Goal: Task Accomplishment & Management: Manage account settings

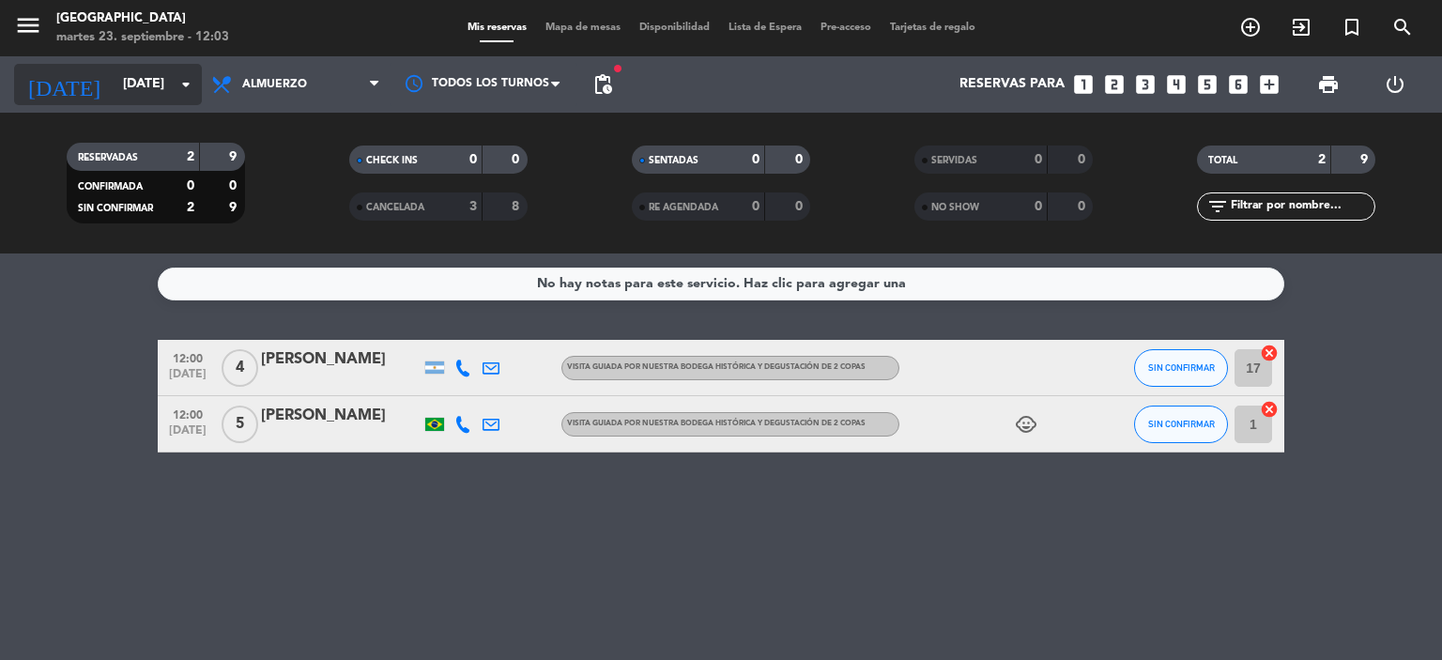
click at [169, 92] on input "[DATE]" at bounding box center [203, 85] width 178 height 34
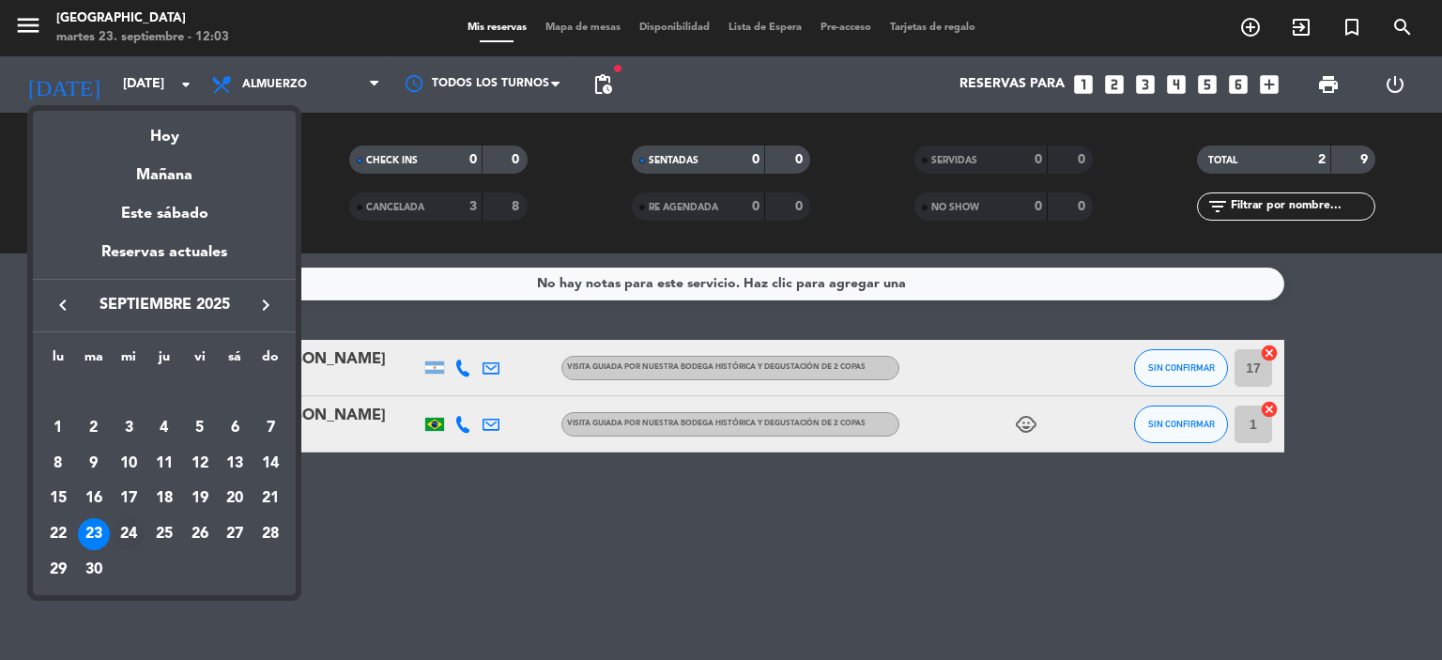
click at [138, 538] on div "24" at bounding box center [129, 534] width 32 height 32
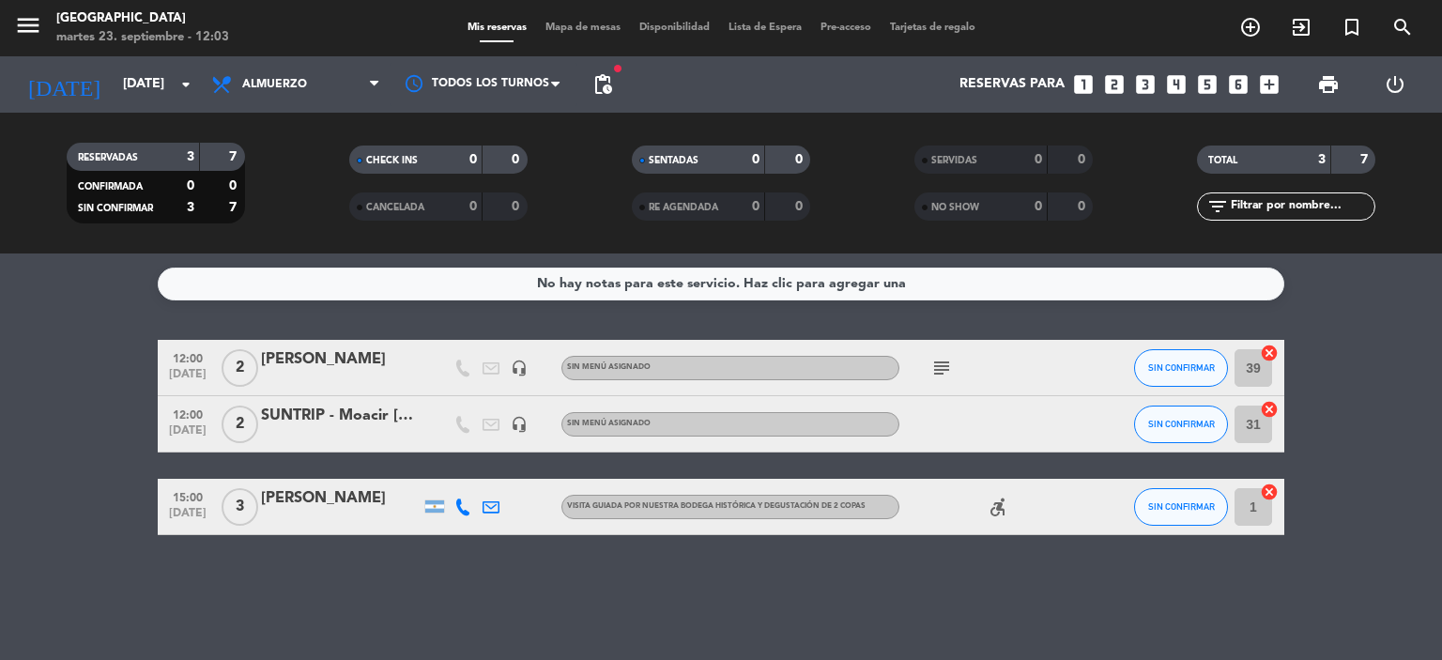
click at [391, 422] on div "SUNTRIP - Moacir [PERSON_NAME]" at bounding box center [341, 416] width 160 height 24
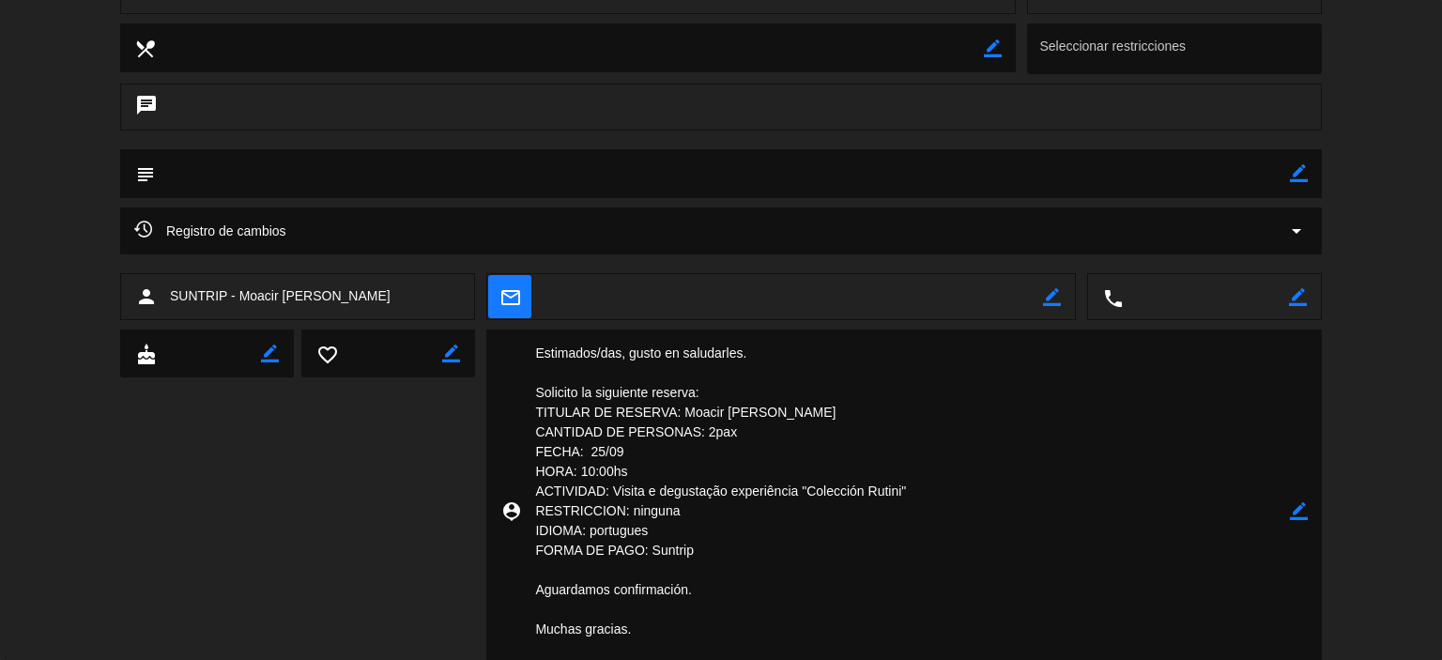
scroll to position [375, 0]
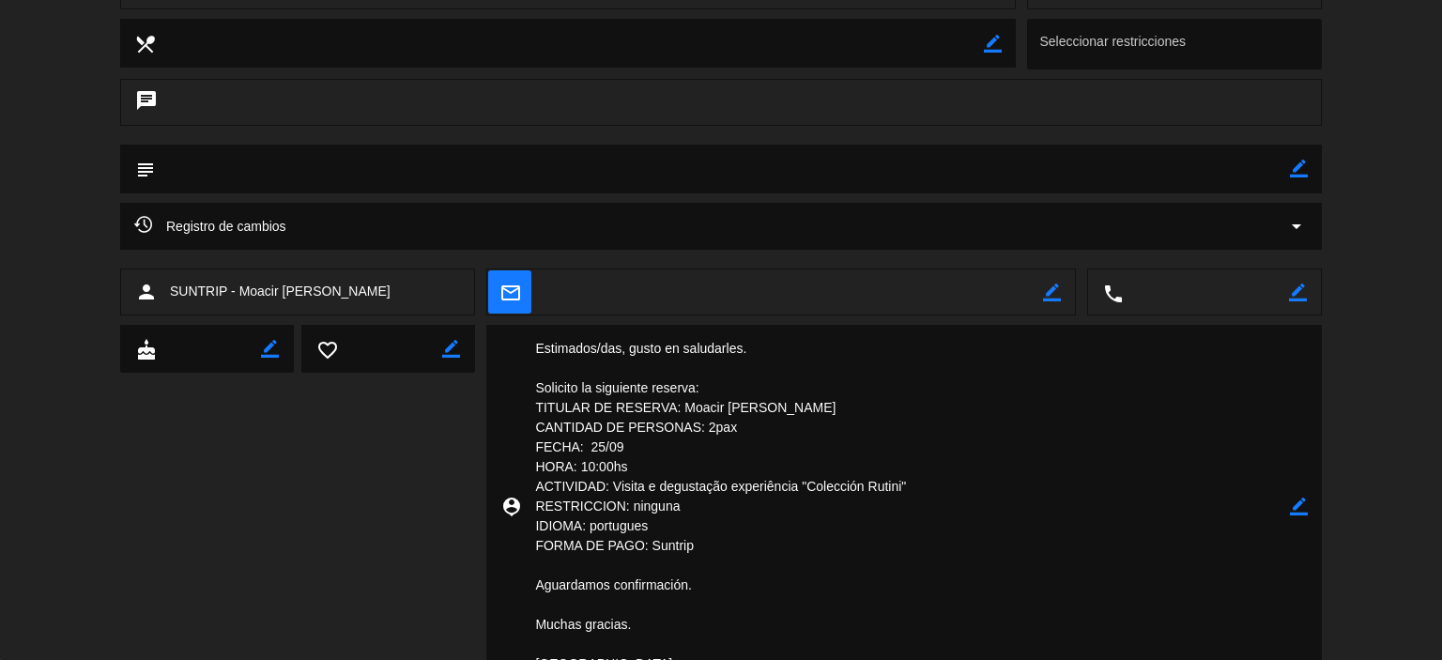
drag, startPoint x: 684, startPoint y: 408, endPoint x: 848, endPoint y: 405, distance: 164.3
click at [848, 402] on textarea at bounding box center [905, 506] width 769 height 363
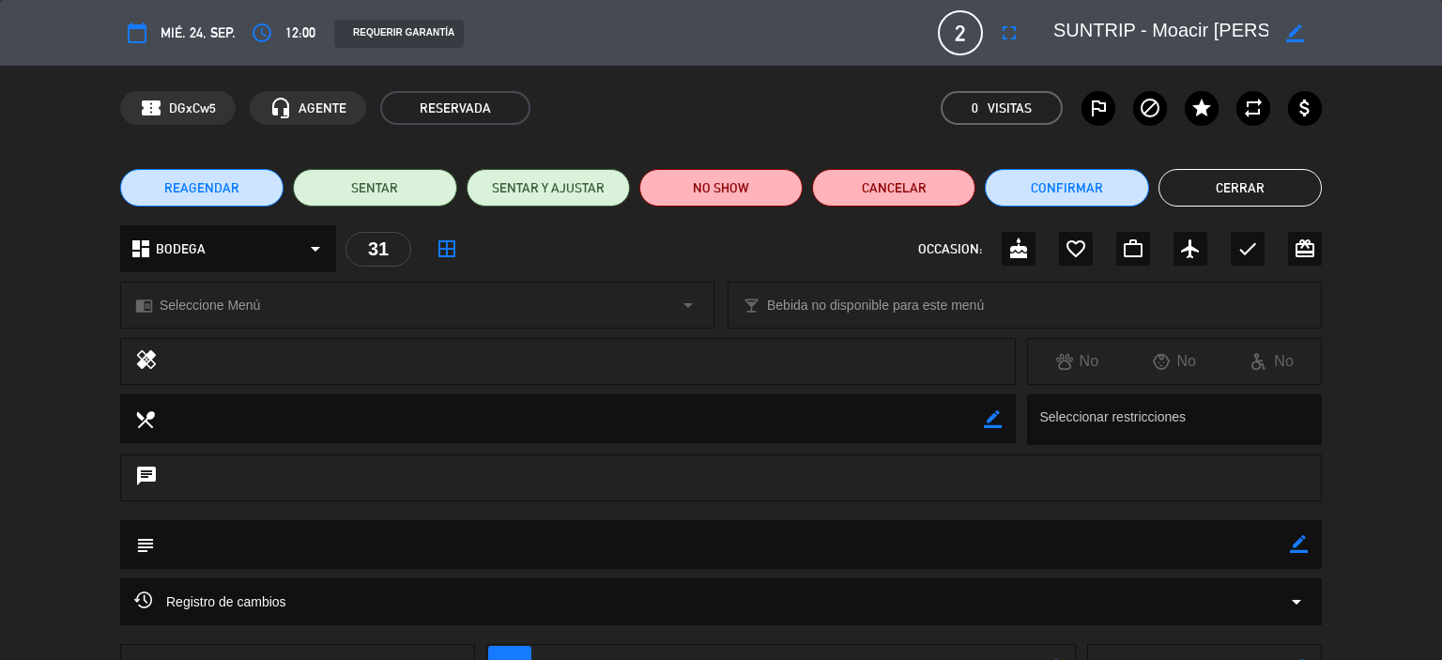
click at [1235, 186] on button "Cerrar" at bounding box center [1239, 188] width 163 height 38
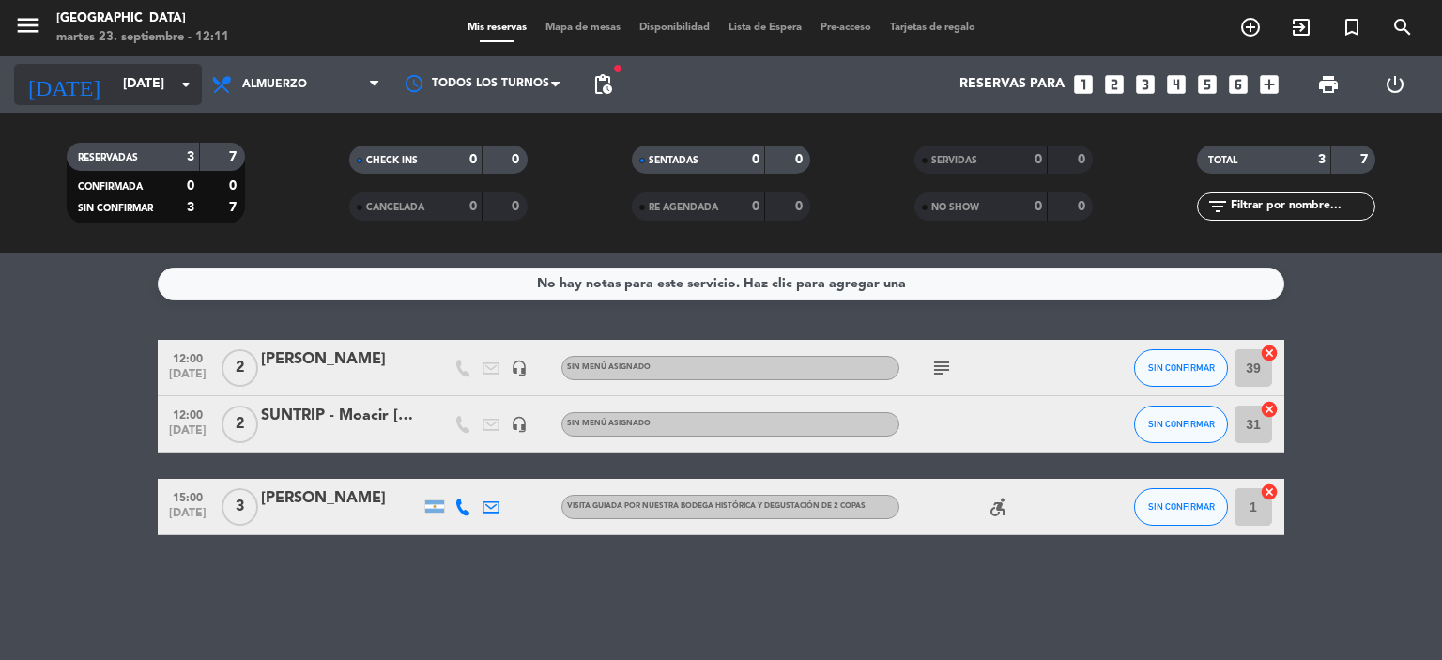
click at [199, 84] on input "[DATE]" at bounding box center [203, 85] width 178 height 34
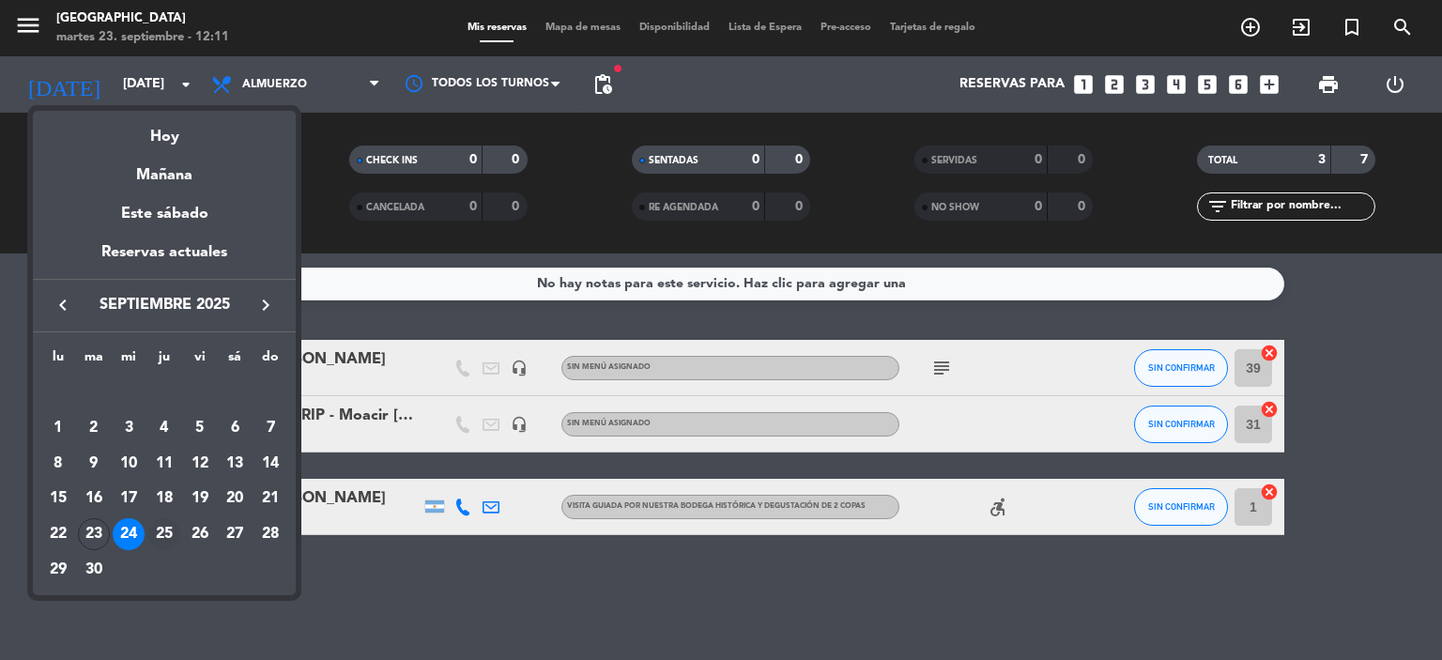
click at [175, 528] on div "25" at bounding box center [164, 534] width 32 height 32
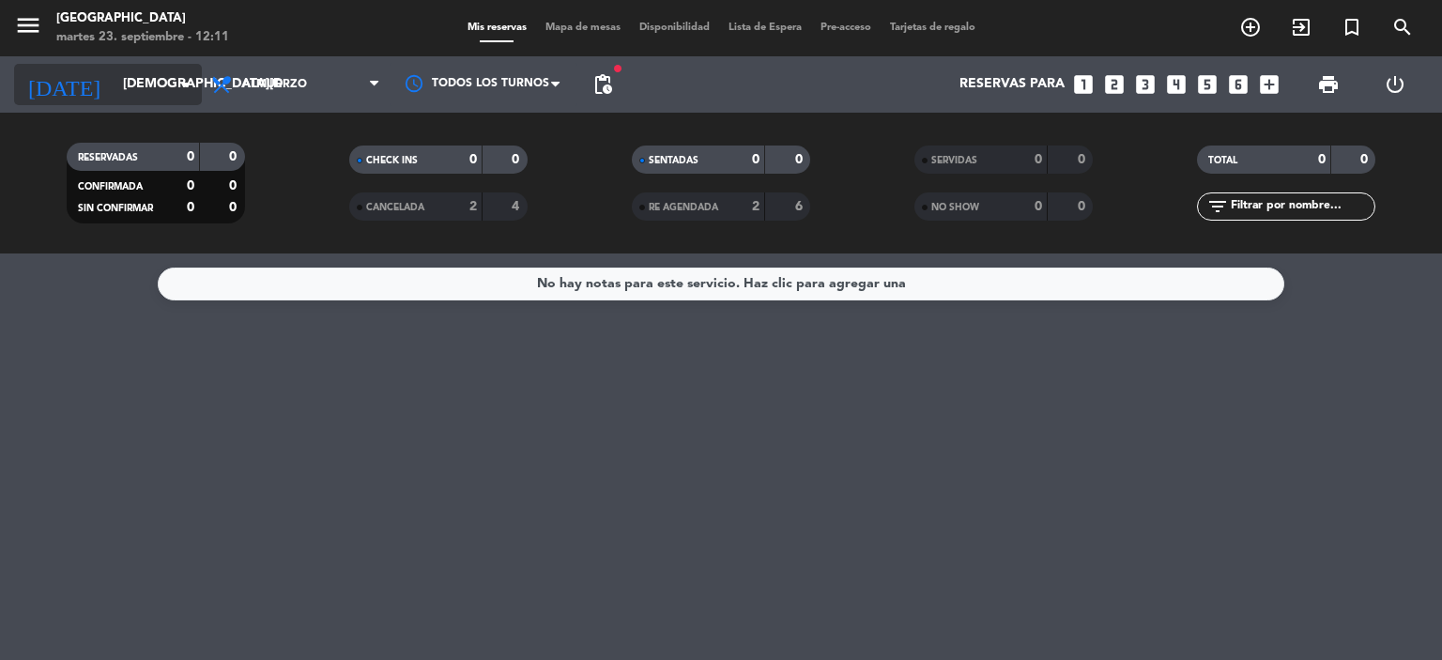
click at [191, 88] on icon "arrow_drop_down" at bounding box center [186, 84] width 23 height 23
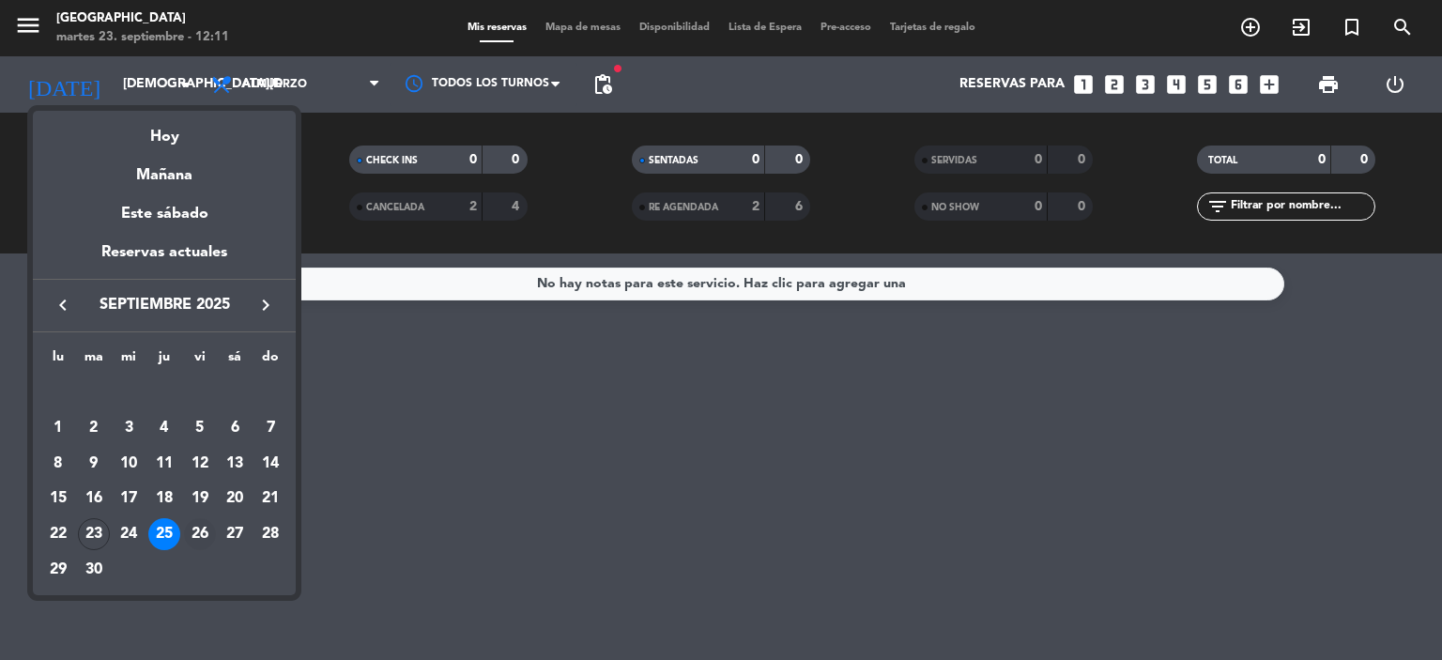
click at [205, 532] on div "26" at bounding box center [200, 534] width 32 height 32
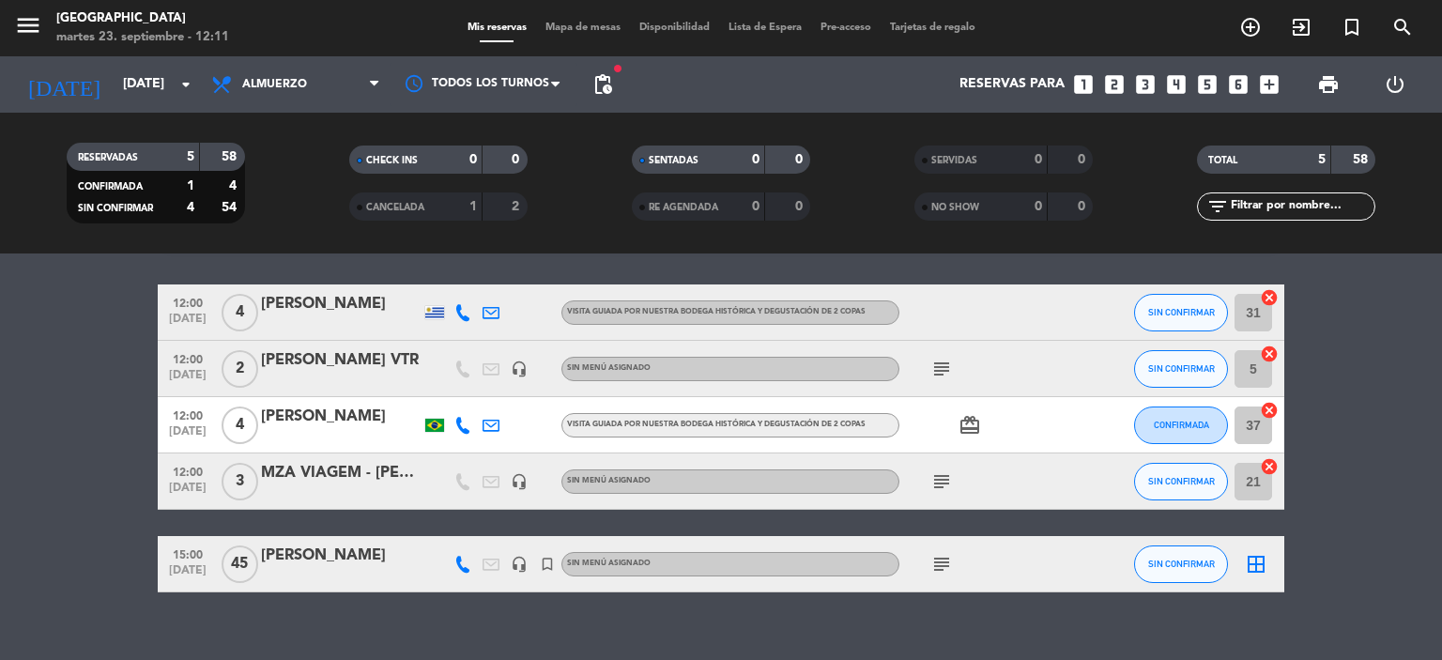
scroll to position [81, 0]
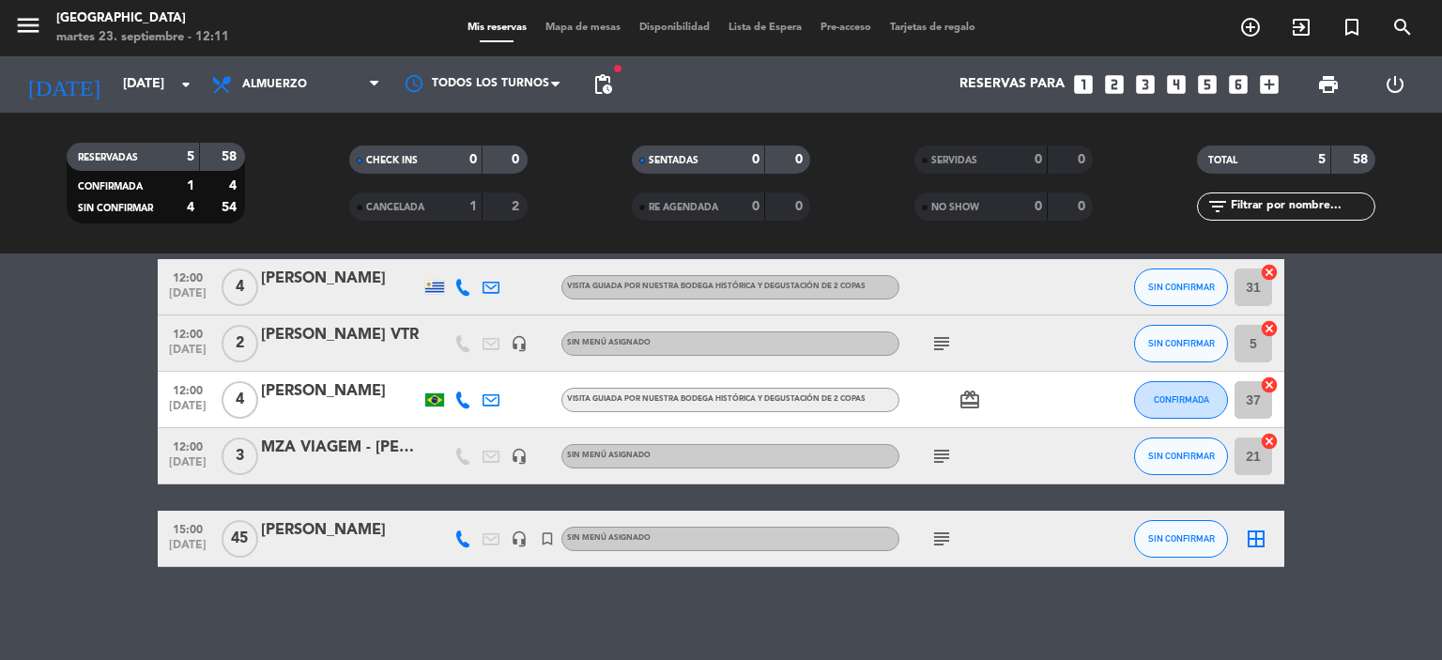
click at [372, 463] on div at bounding box center [341, 468] width 160 height 15
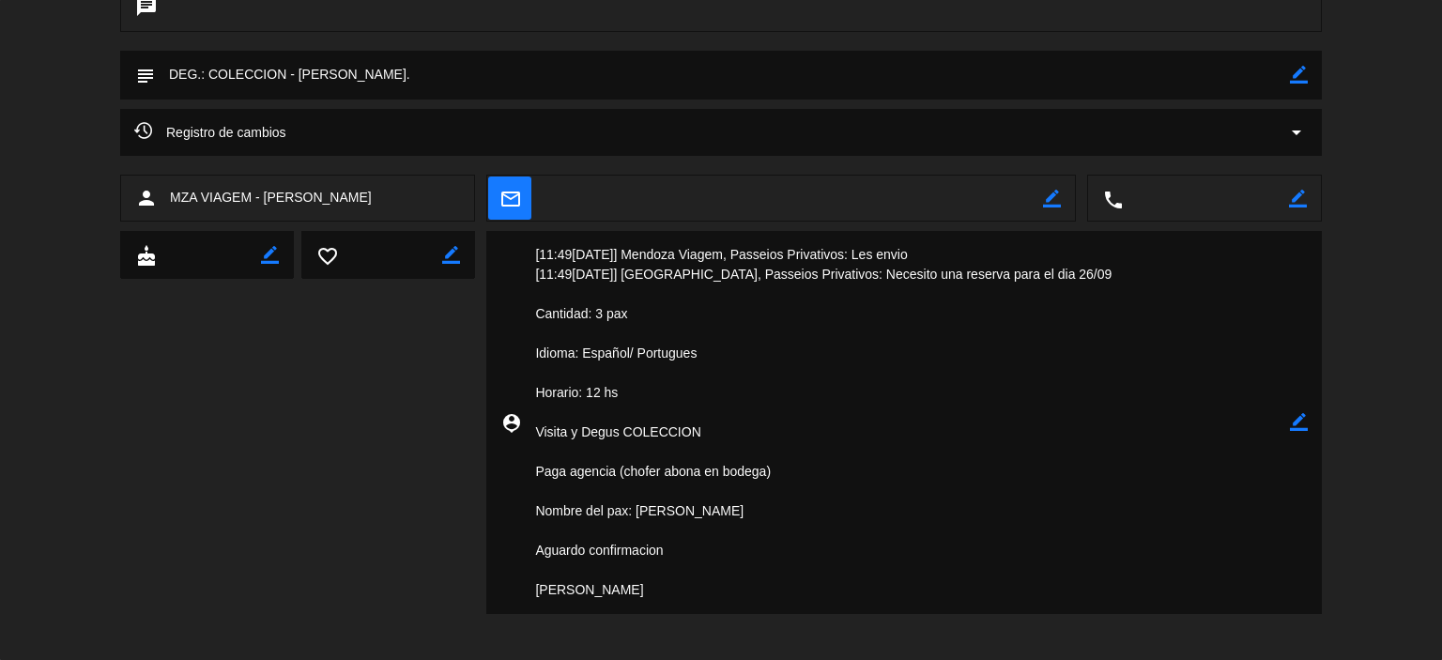
scroll to position [0, 0]
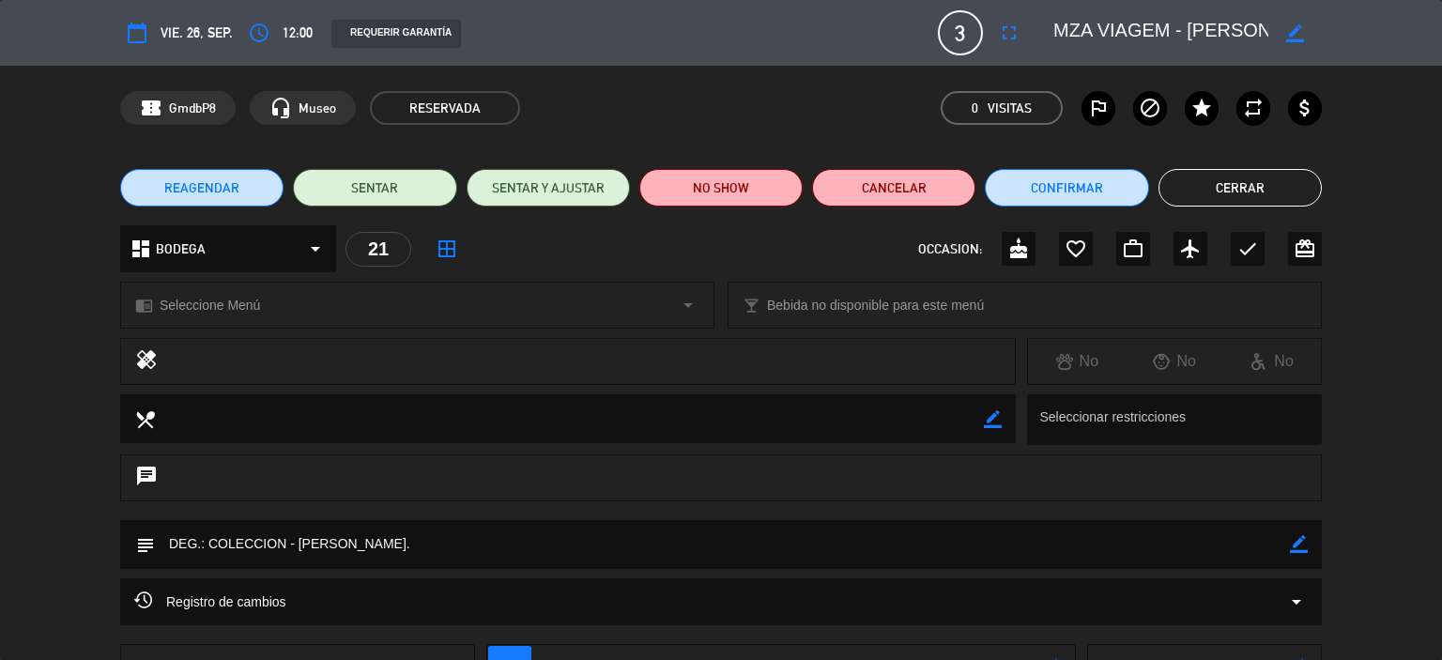
click at [1183, 187] on button "Cerrar" at bounding box center [1239, 188] width 163 height 38
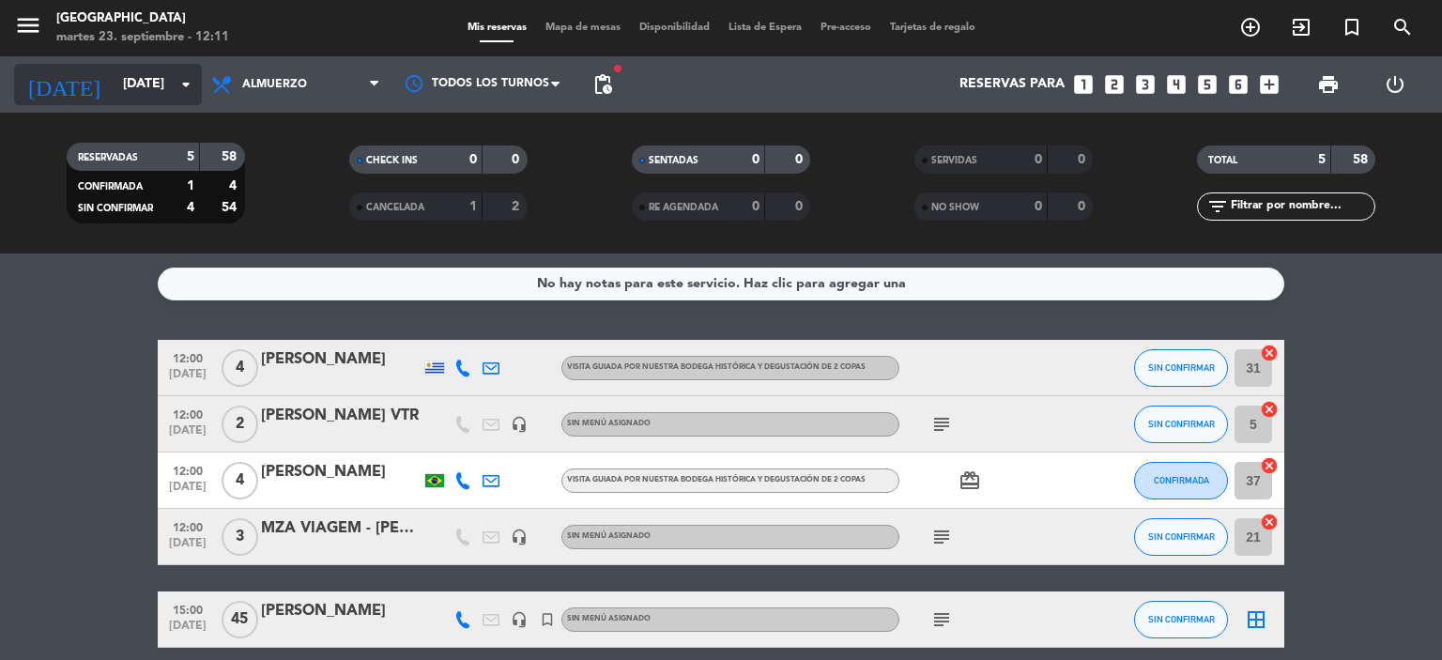
click at [190, 83] on icon "arrow_drop_down" at bounding box center [186, 84] width 23 height 23
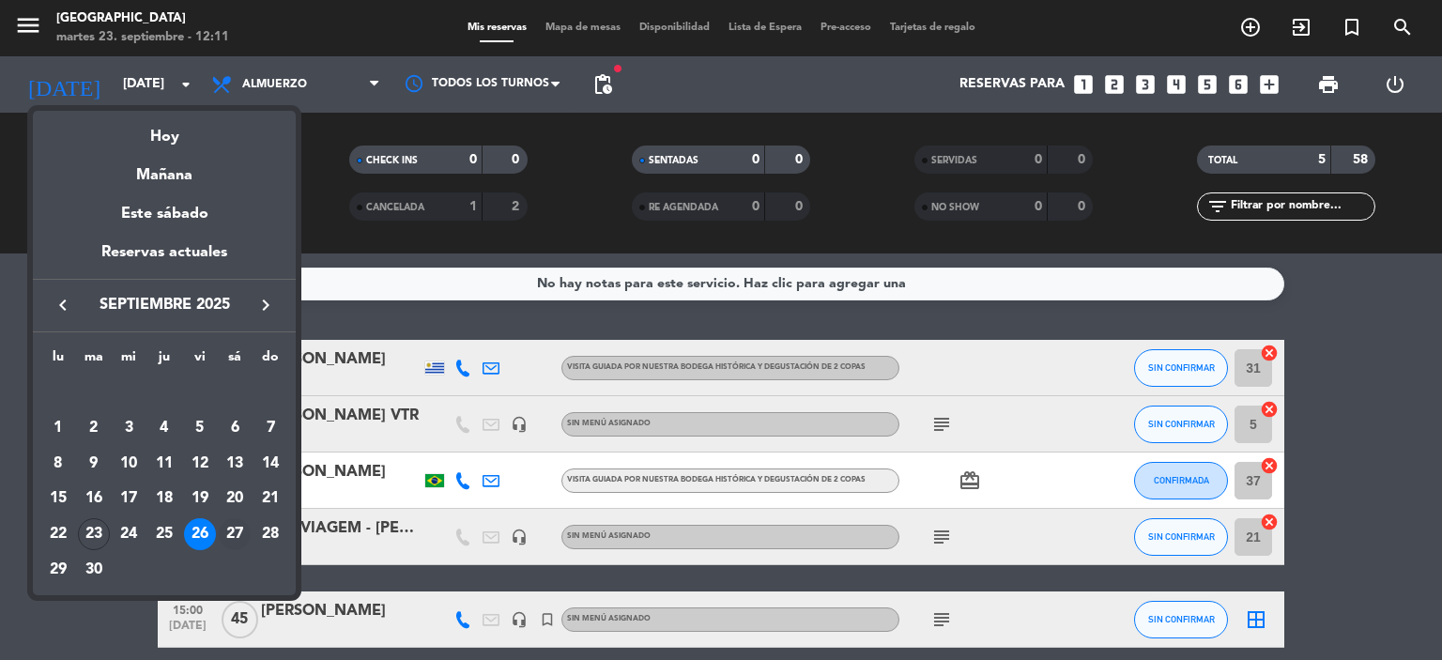
click at [237, 539] on div "27" at bounding box center [235, 534] width 32 height 32
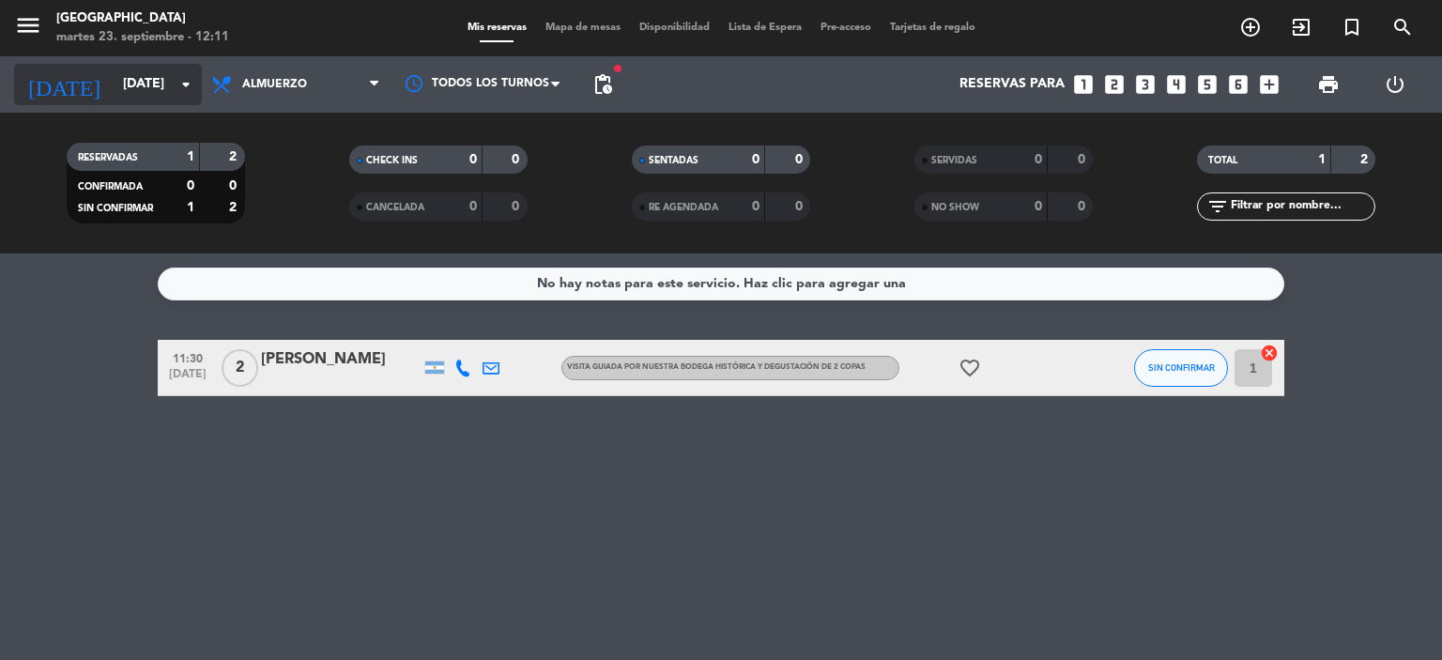
click at [195, 86] on icon "arrow_drop_down" at bounding box center [186, 84] width 23 height 23
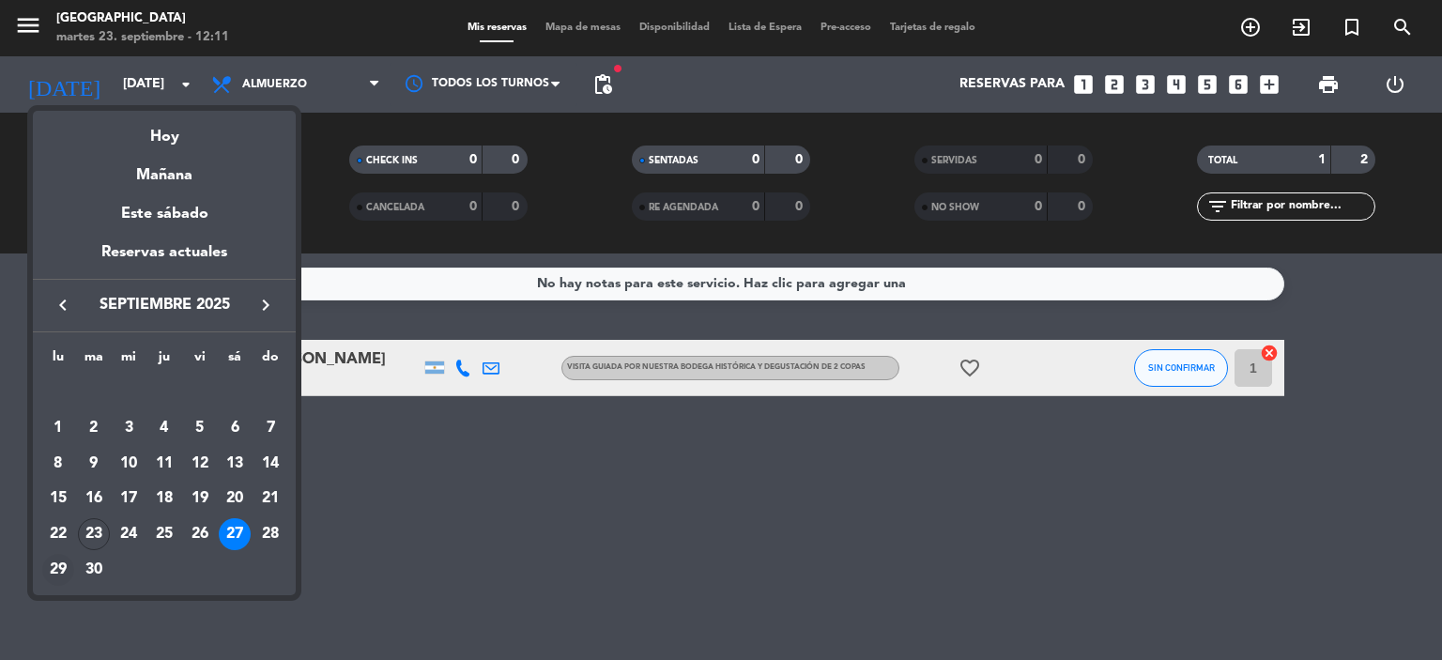
click at [63, 570] on div "29" at bounding box center [58, 570] width 32 height 32
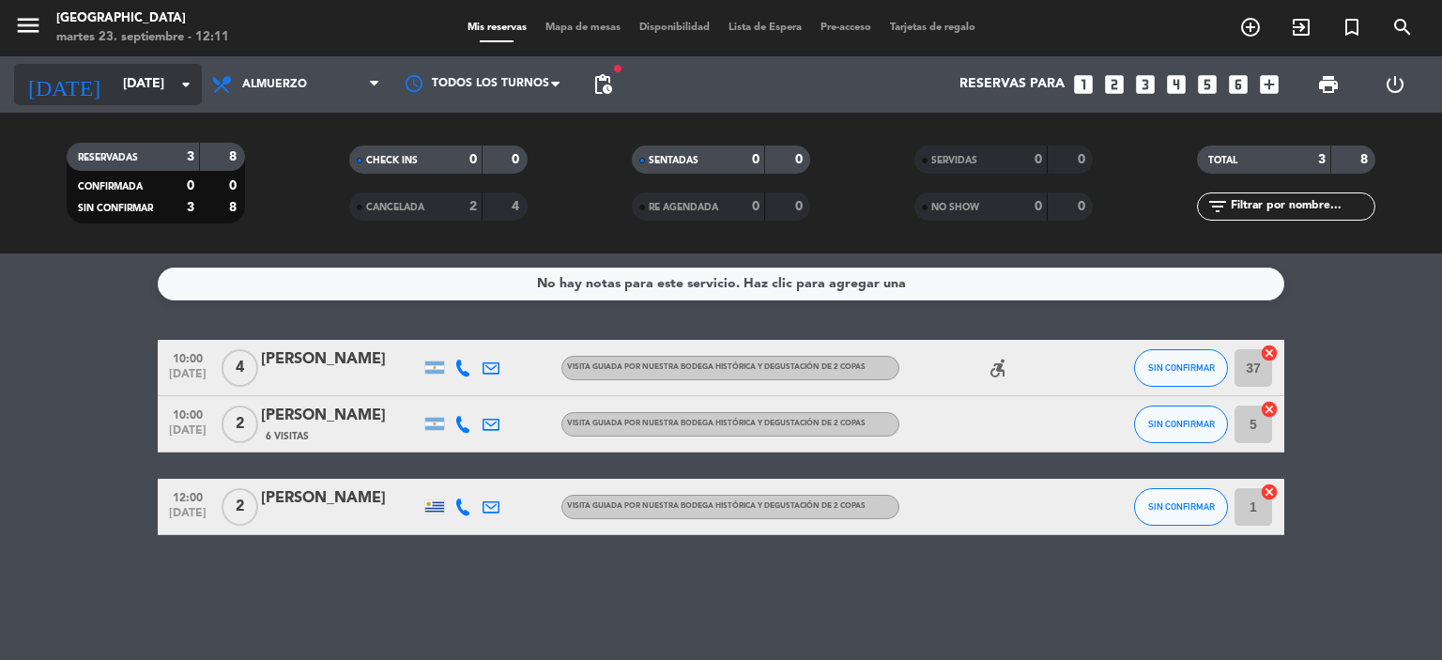
click at [191, 103] on div "[DATE] [DATE] arrow_drop_down" at bounding box center [108, 84] width 188 height 41
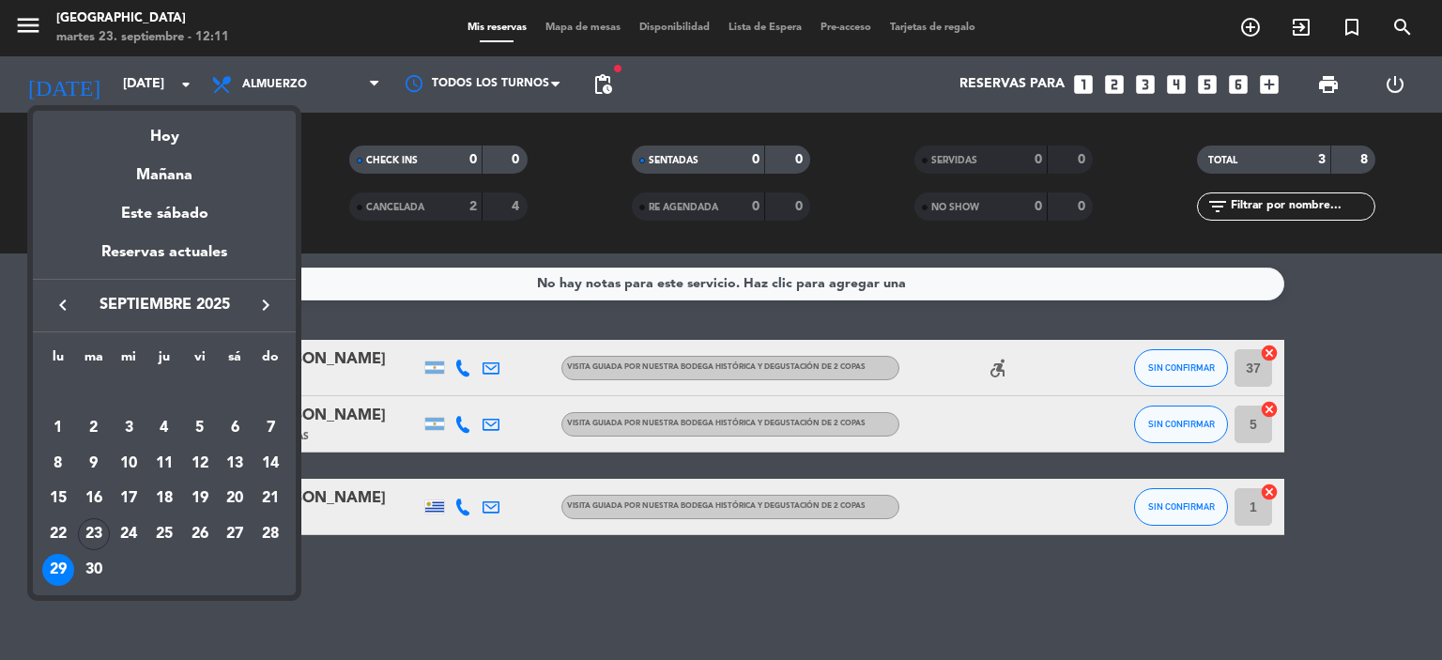
click at [99, 579] on div "30" at bounding box center [94, 570] width 32 height 32
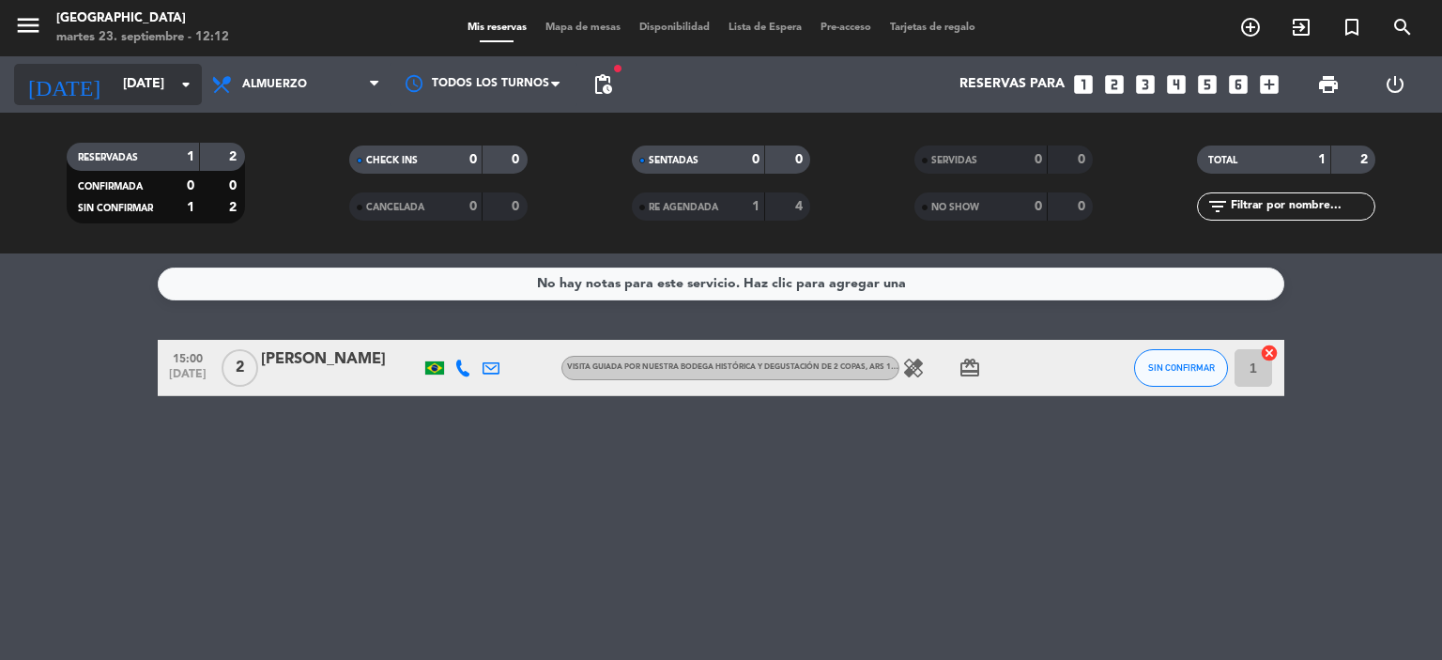
click at [197, 85] on input "[DATE]" at bounding box center [203, 85] width 178 height 34
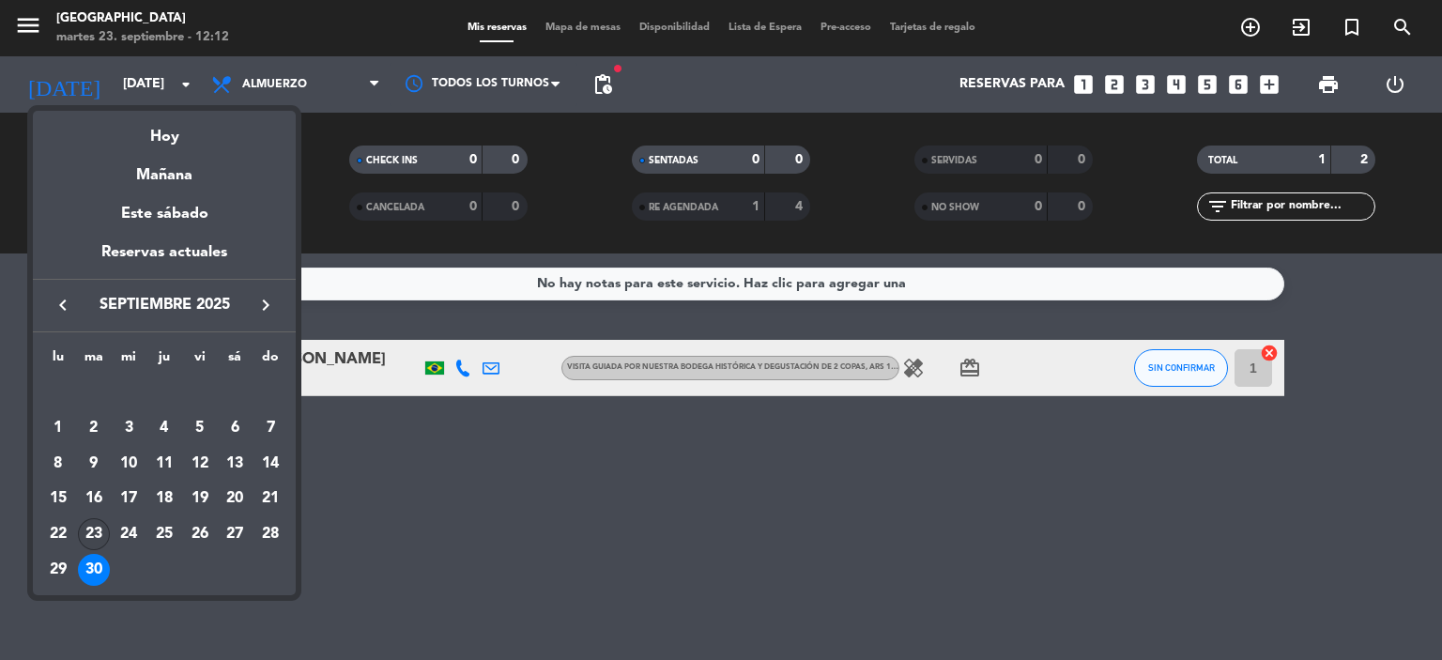
click at [97, 533] on div "23" at bounding box center [94, 534] width 32 height 32
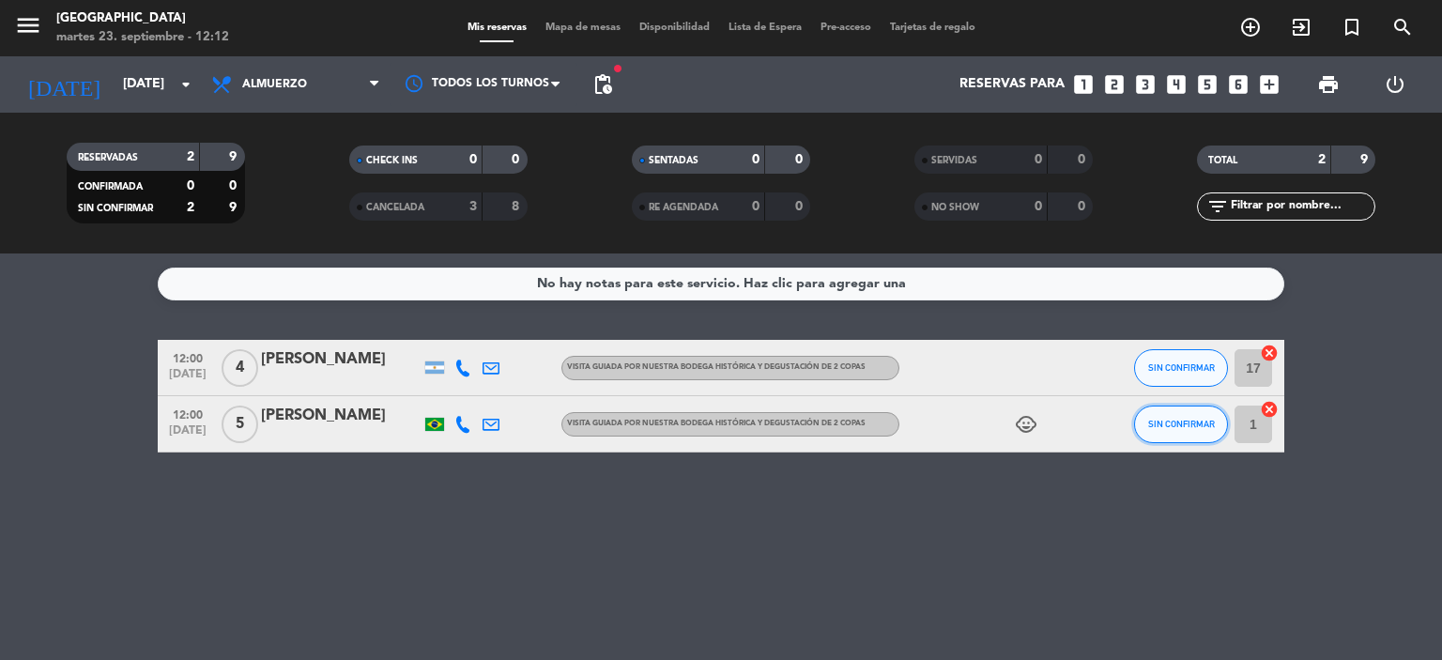
click at [1160, 434] on button "SIN CONFIRMAR" at bounding box center [1181, 424] width 94 height 38
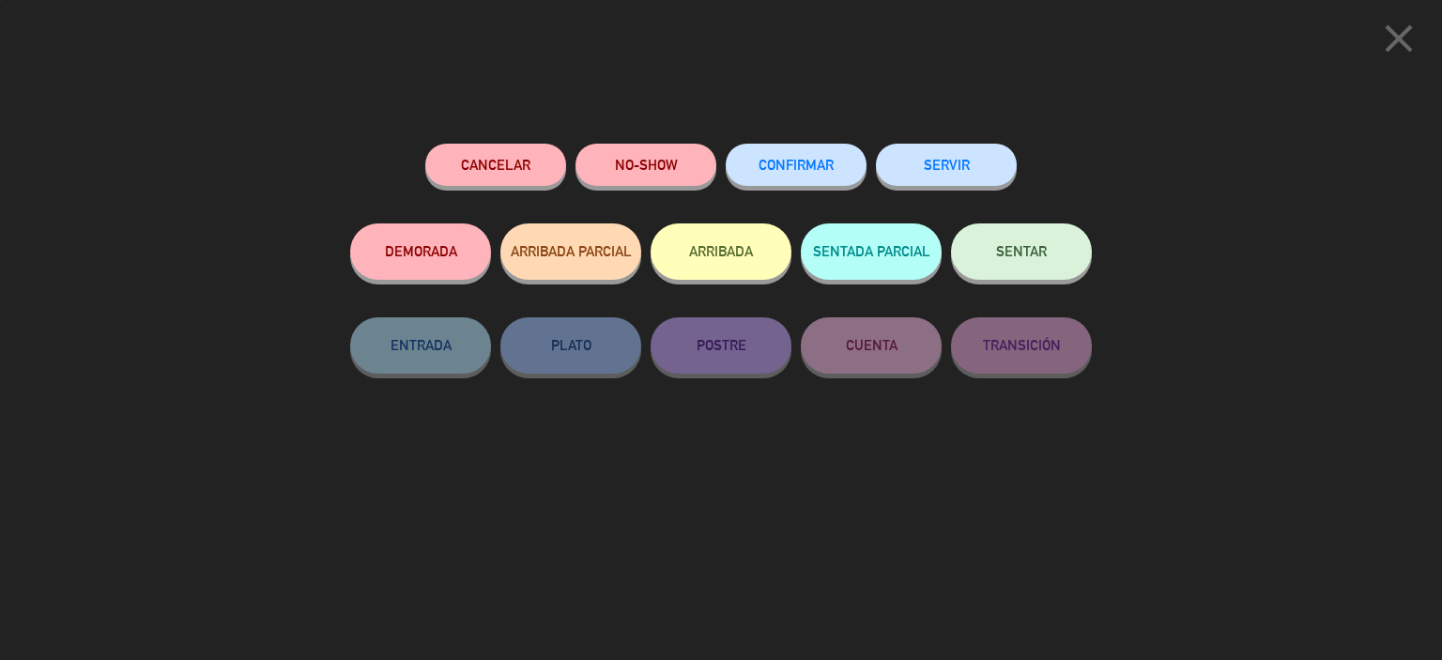
click at [657, 185] on button "NO-SHOW" at bounding box center [645, 165] width 141 height 42
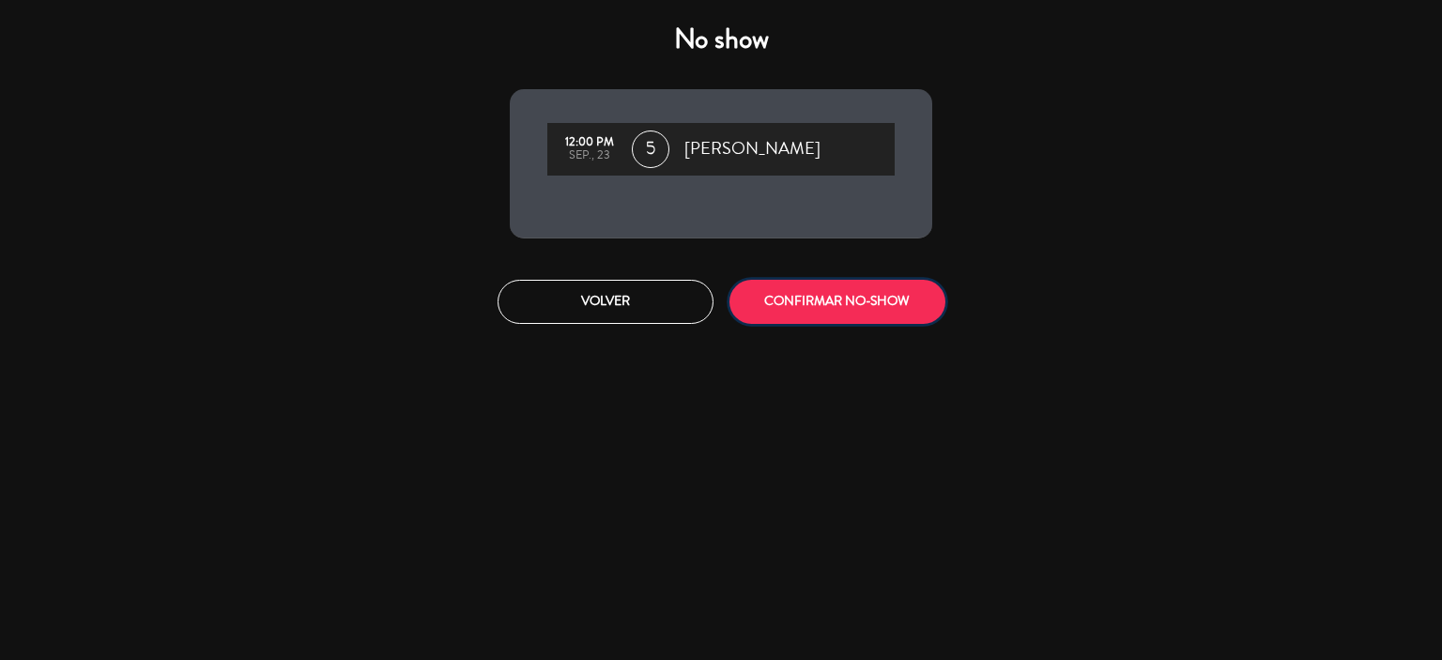
click at [796, 295] on button "CONFIRMAR NO-SHOW" at bounding box center [837, 302] width 216 height 44
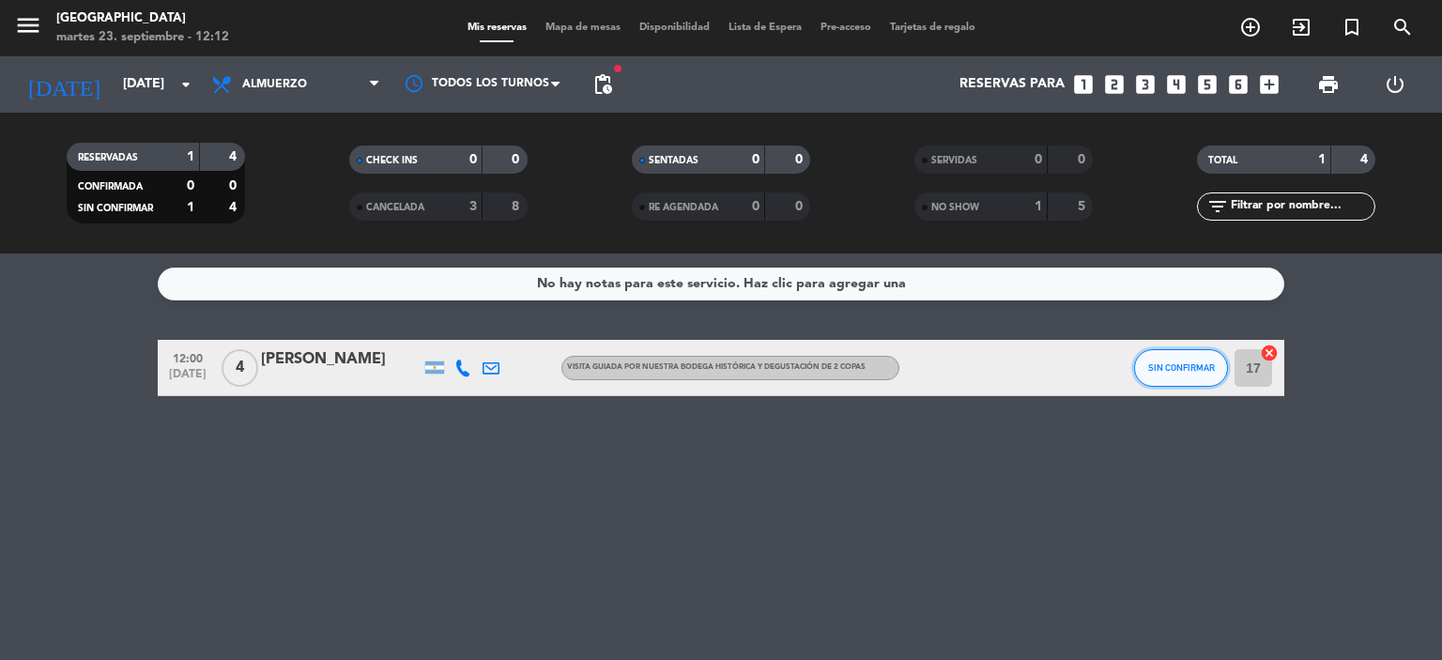
click at [1151, 373] on button "SIN CONFIRMAR" at bounding box center [1181, 368] width 94 height 38
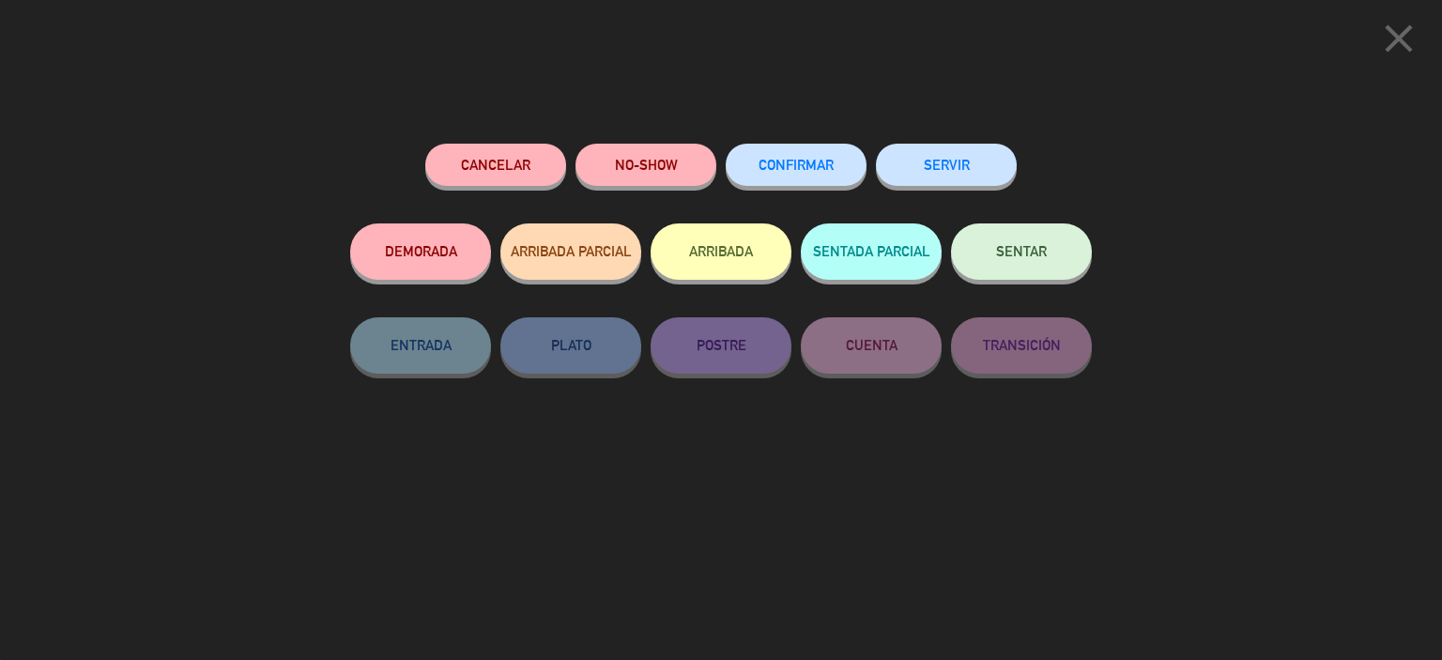
click at [624, 186] on div "NO-SHOW" at bounding box center [645, 184] width 141 height 80
click at [676, 172] on button "NO-SHOW" at bounding box center [645, 165] width 141 height 42
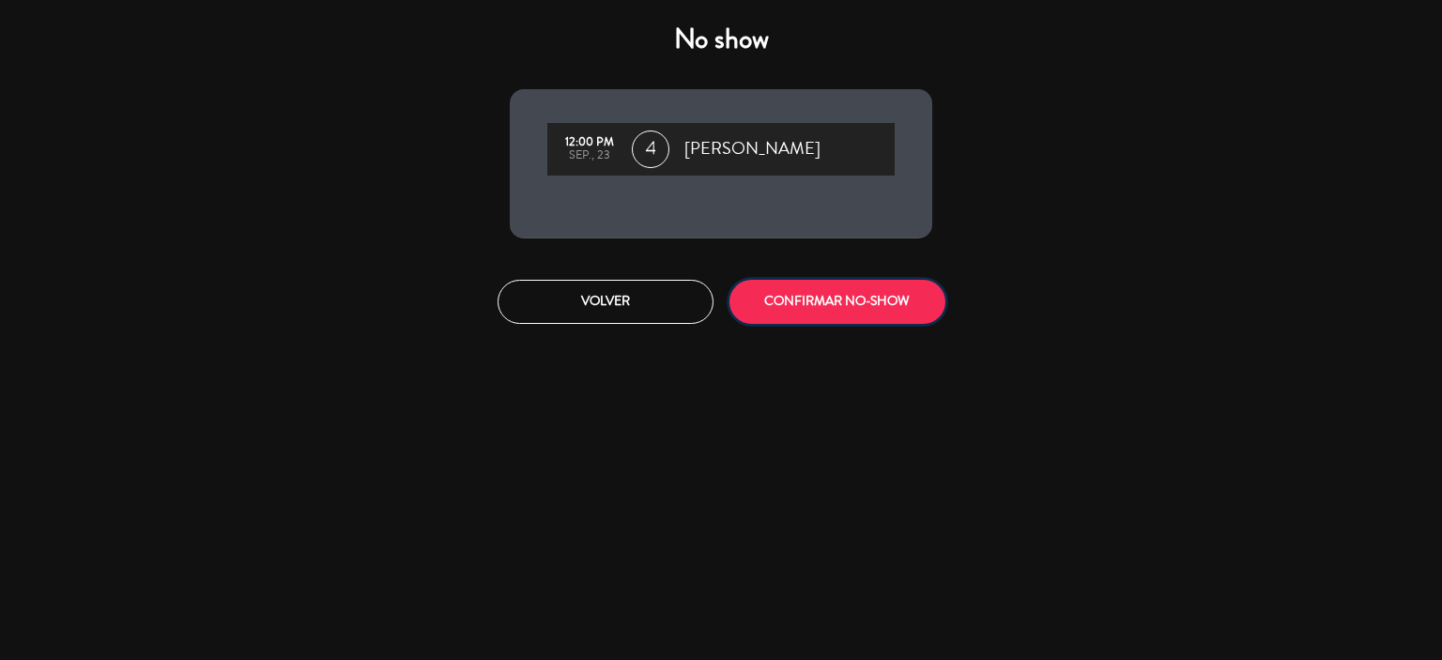
click at [777, 302] on button "CONFIRMAR NO-SHOW" at bounding box center [837, 302] width 216 height 44
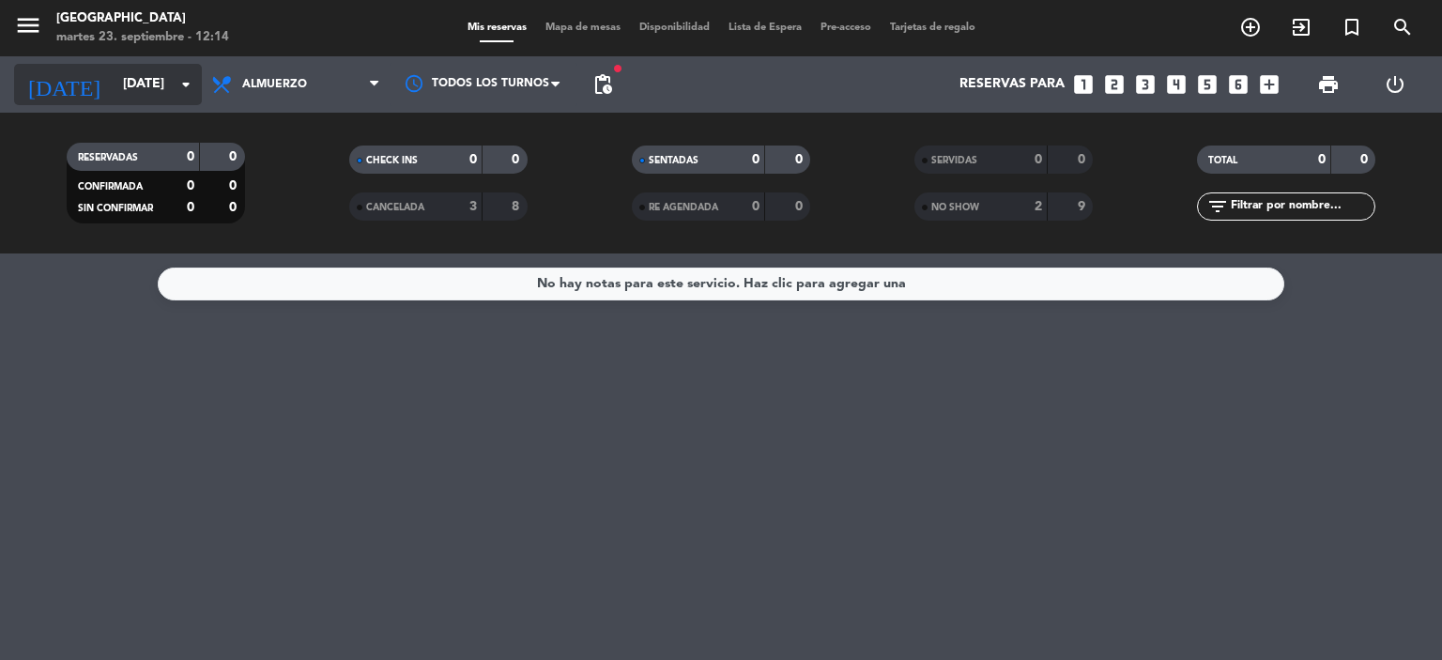
click at [175, 88] on icon "arrow_drop_down" at bounding box center [186, 84] width 23 height 23
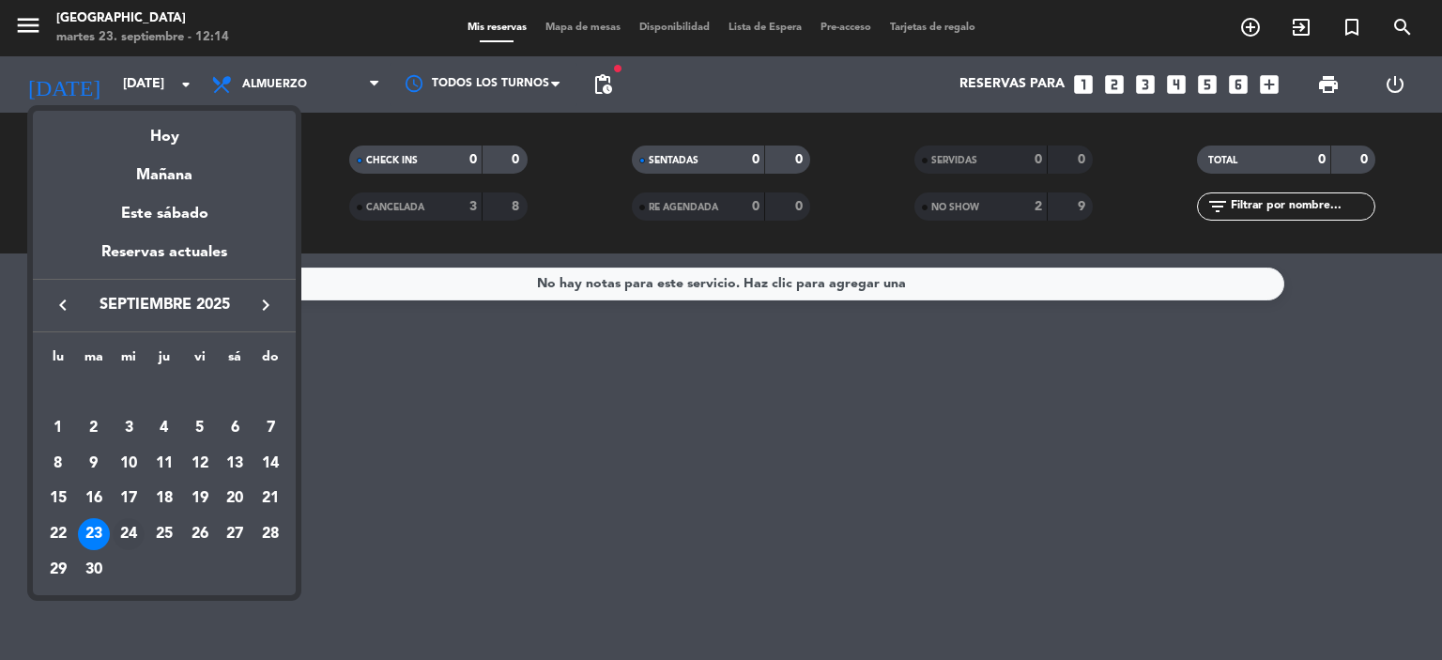
click at [120, 537] on div "24" at bounding box center [129, 534] width 32 height 32
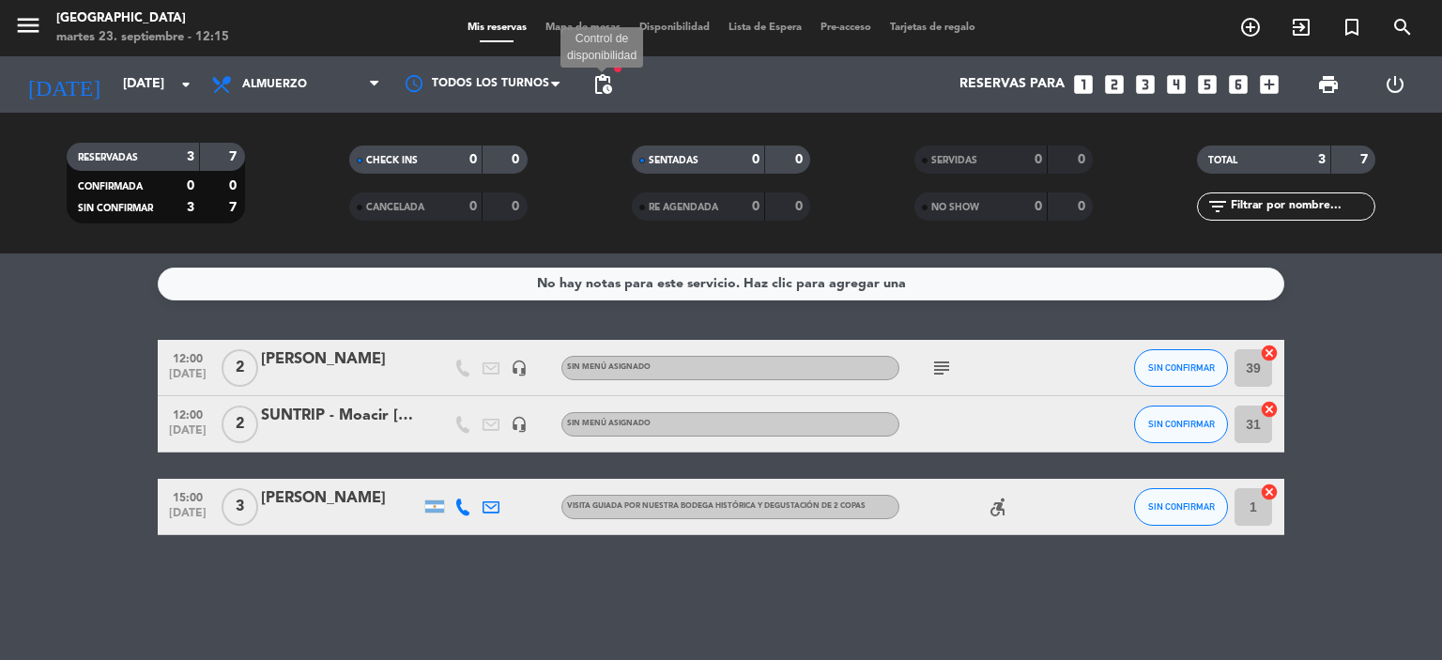
click at [609, 88] on span "pending_actions" at bounding box center [602, 84] width 23 height 23
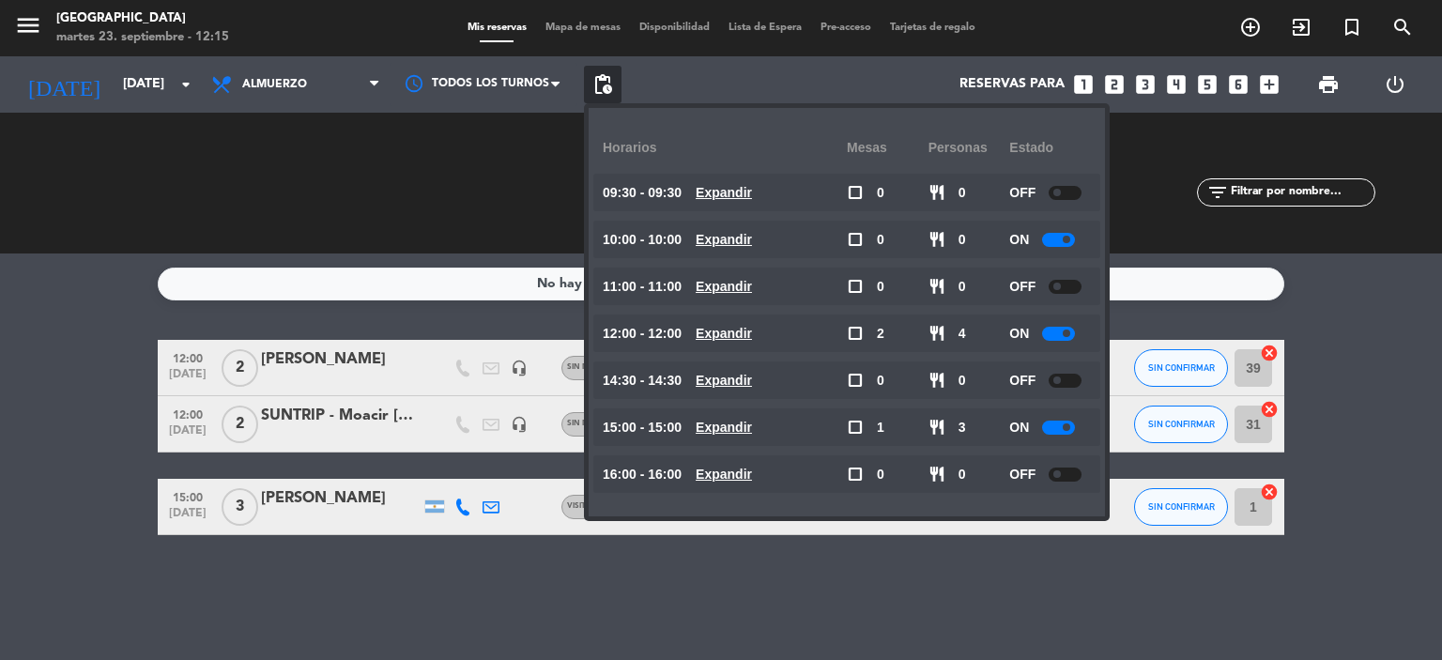
click at [608, 89] on span "pending_actions" at bounding box center [602, 84] width 23 height 23
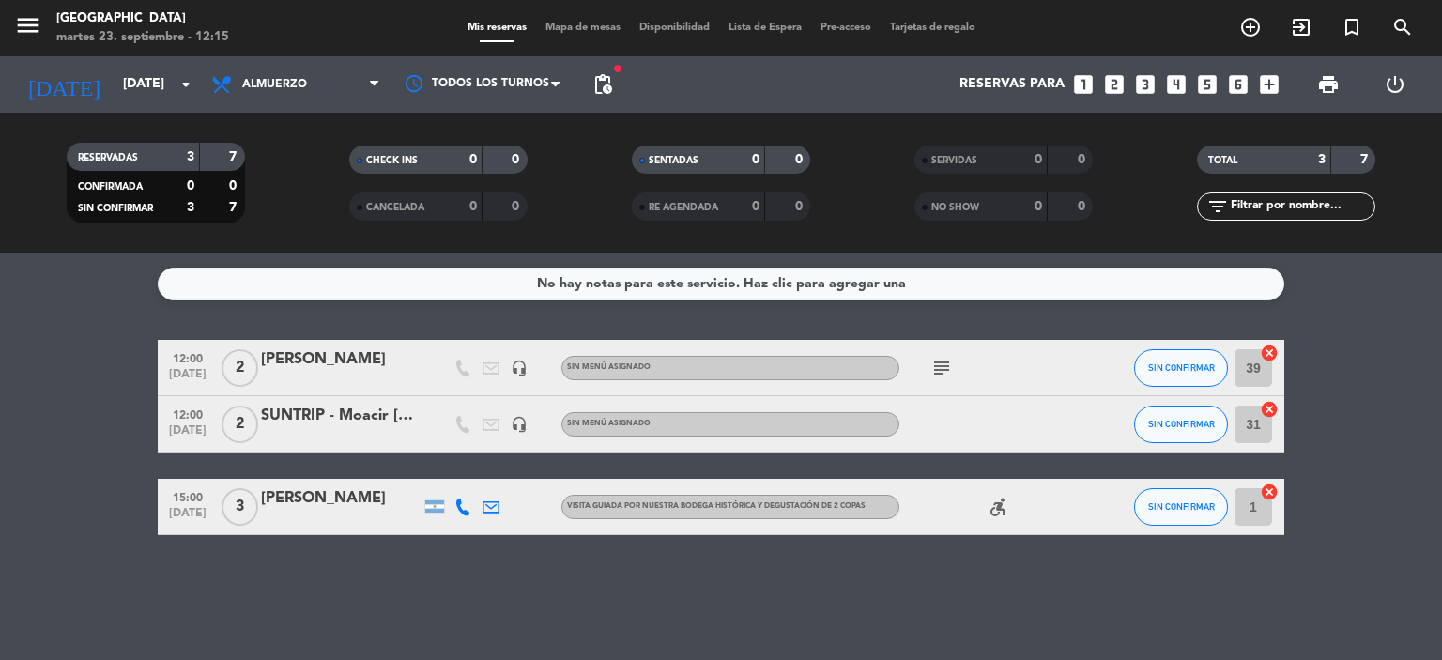
click at [362, 413] on div "SUNTRIP - Moacir [PERSON_NAME]" at bounding box center [341, 416] width 160 height 24
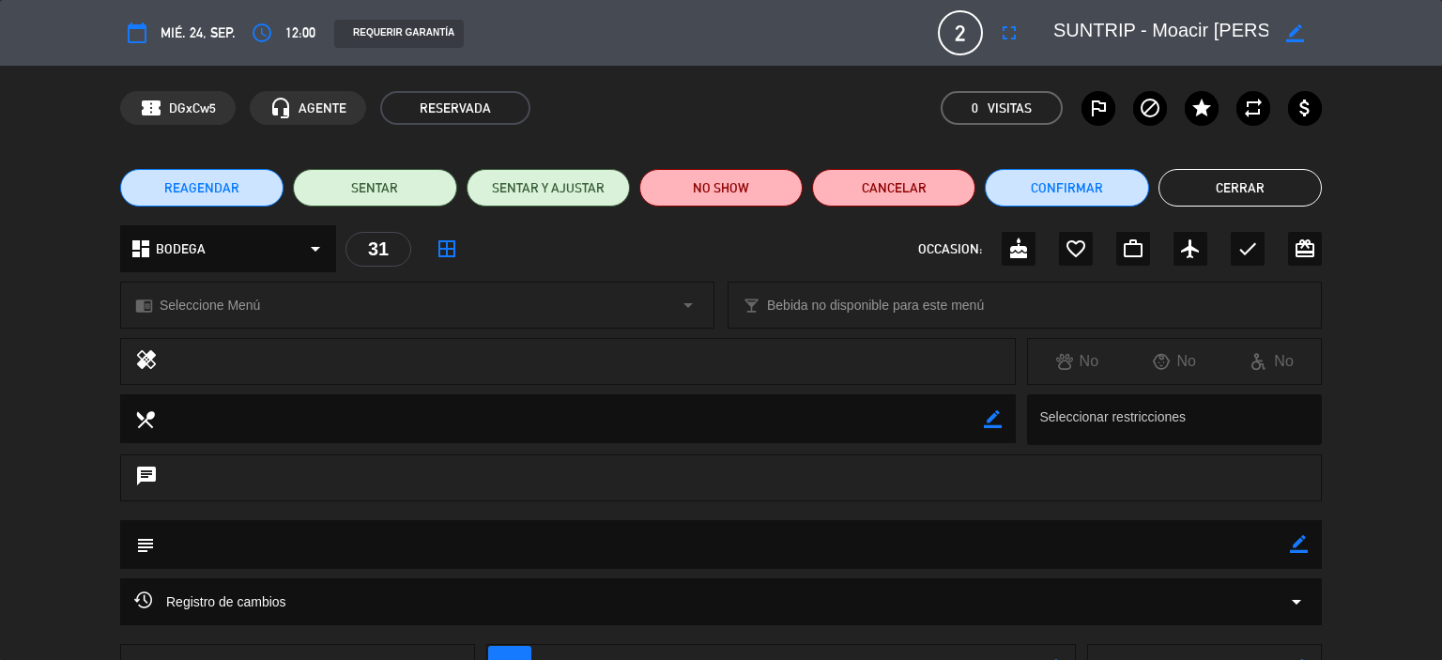
click at [1224, 191] on button "Cerrar" at bounding box center [1239, 188] width 163 height 38
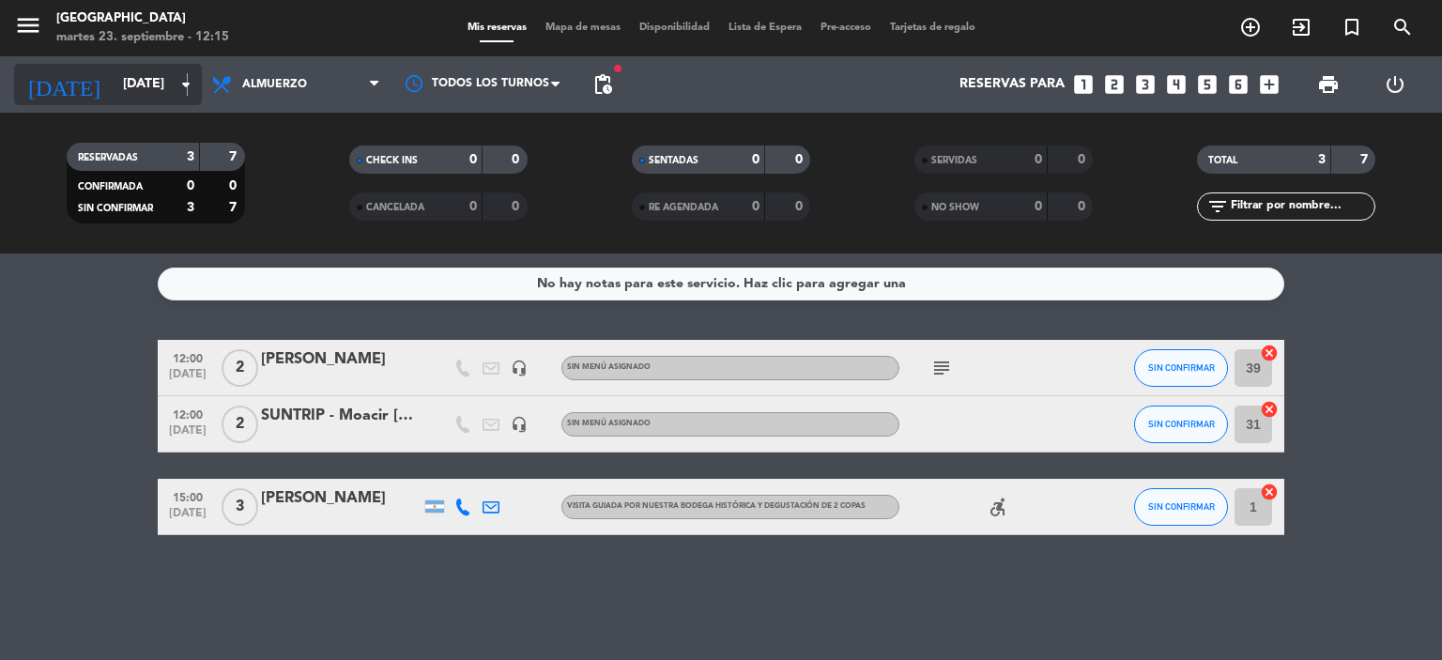
click at [189, 85] on icon "arrow_drop_down" at bounding box center [186, 84] width 23 height 23
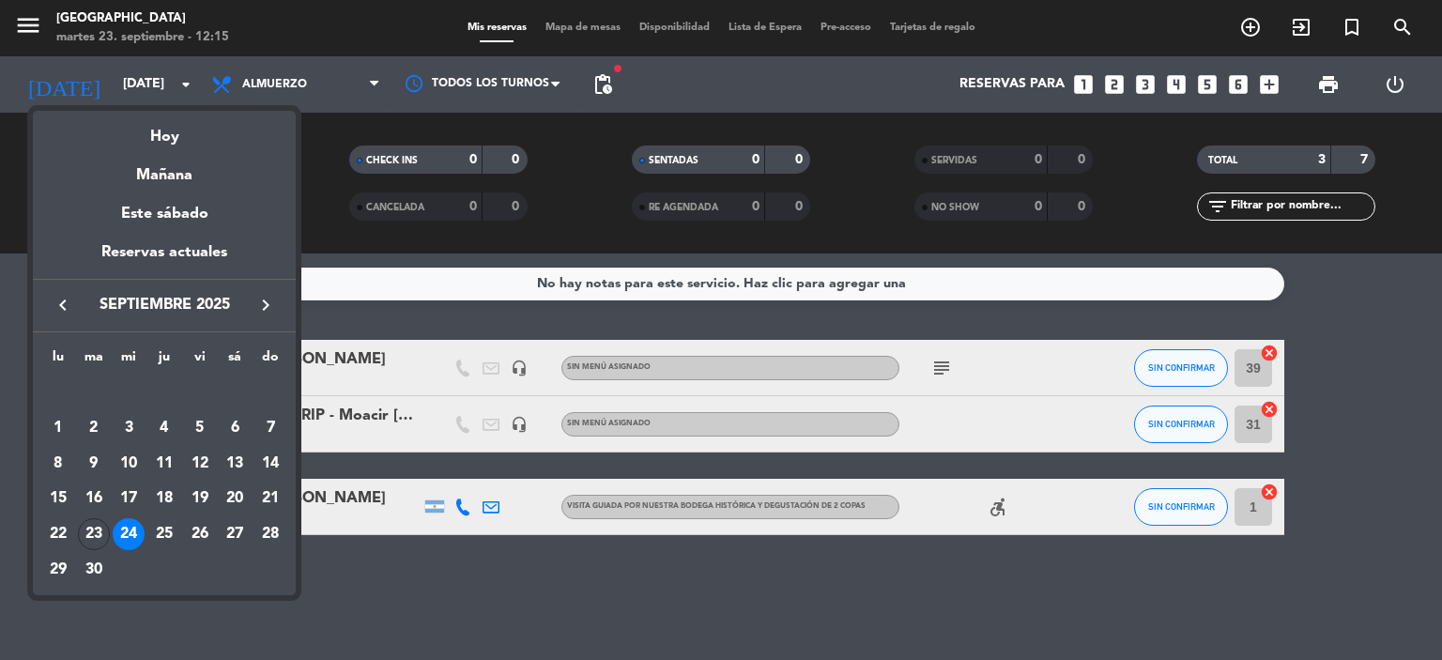
click at [159, 536] on div "25" at bounding box center [164, 534] width 32 height 32
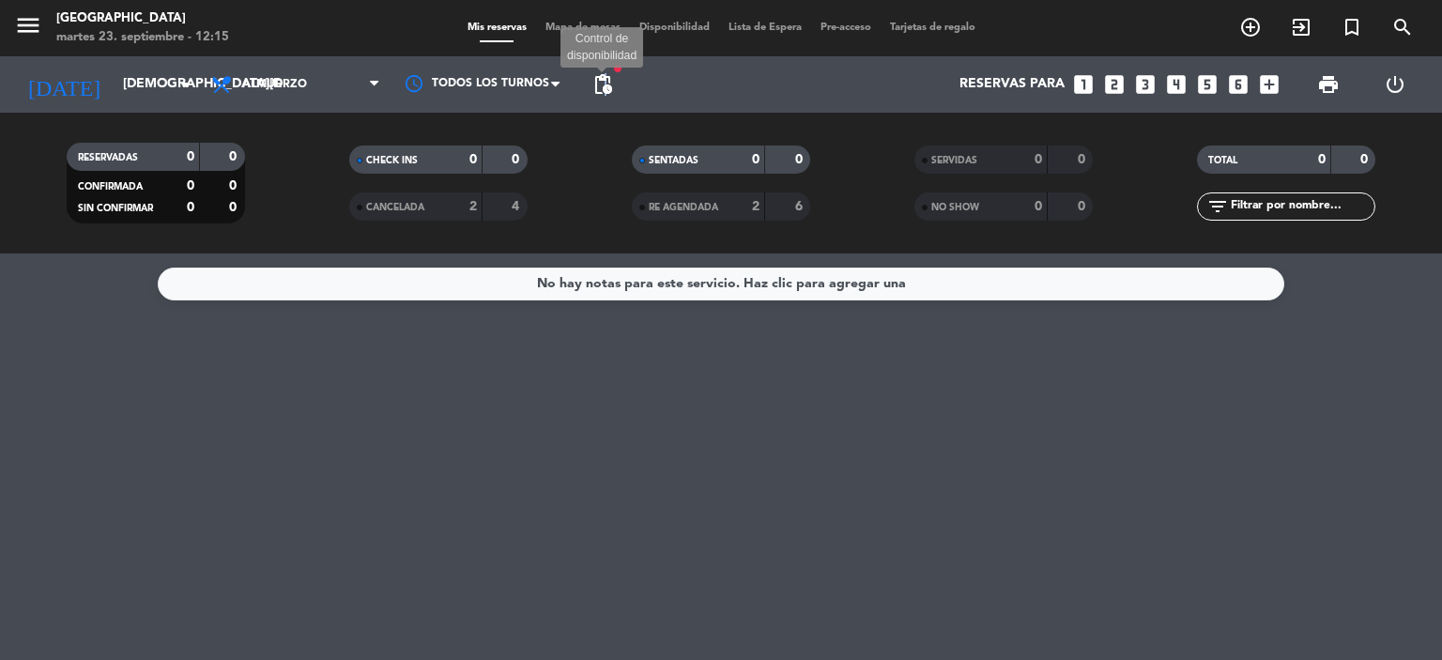
click at [604, 86] on span "pending_actions" at bounding box center [602, 84] width 23 height 23
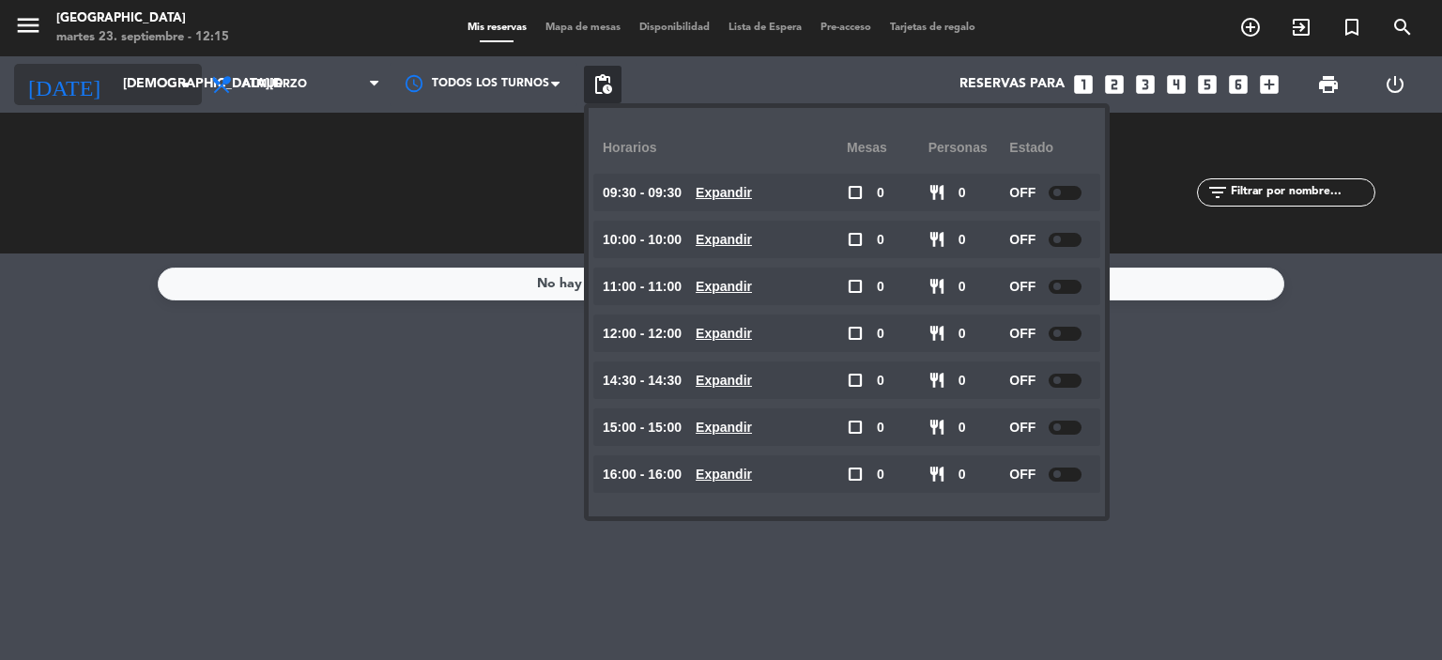
click at [171, 81] on input "[DEMOGRAPHIC_DATA][DATE]" at bounding box center [203, 85] width 178 height 34
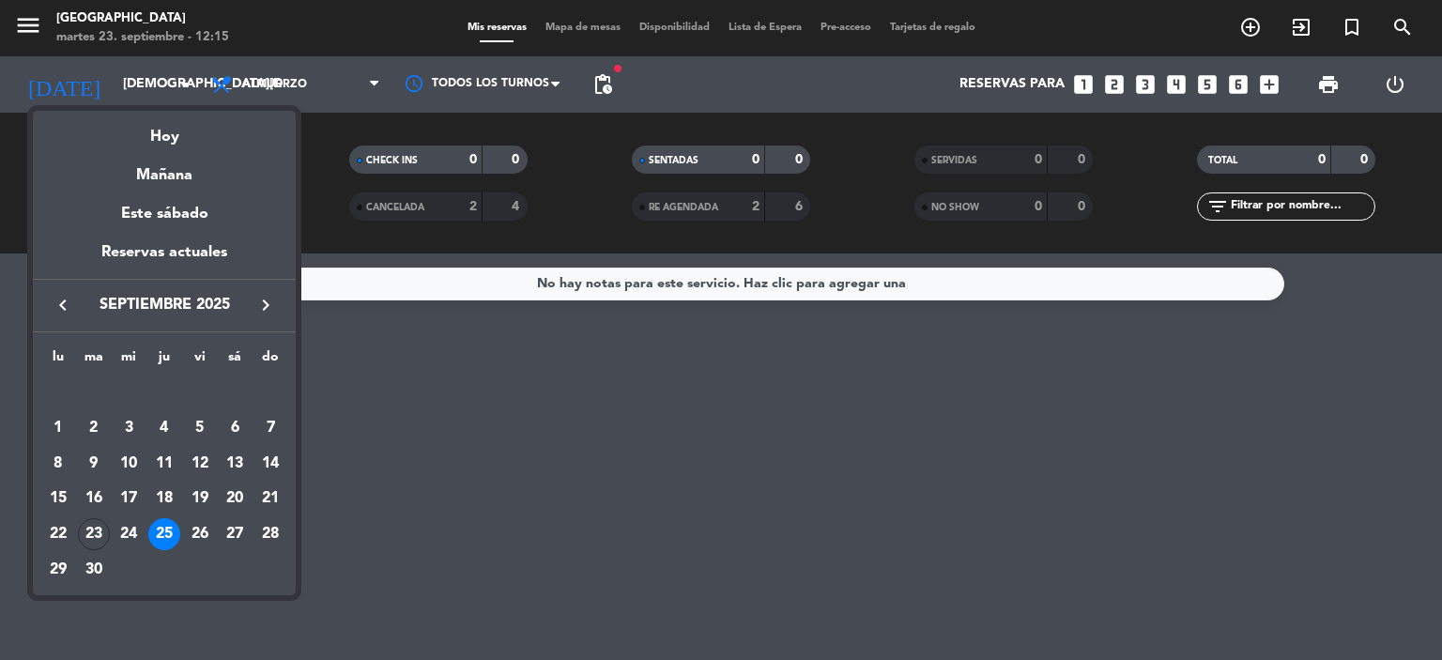
click at [200, 535] on div "26" at bounding box center [200, 534] width 32 height 32
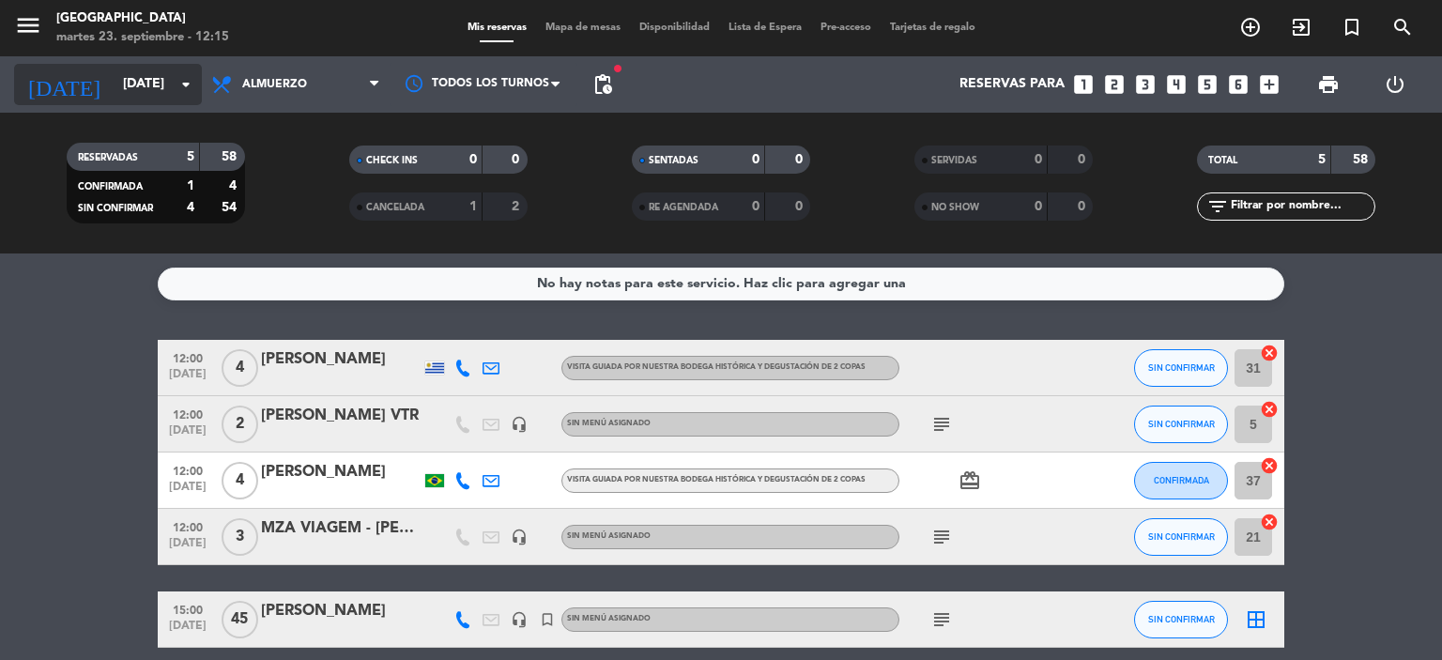
click at [184, 89] on icon "arrow_drop_down" at bounding box center [186, 84] width 23 height 23
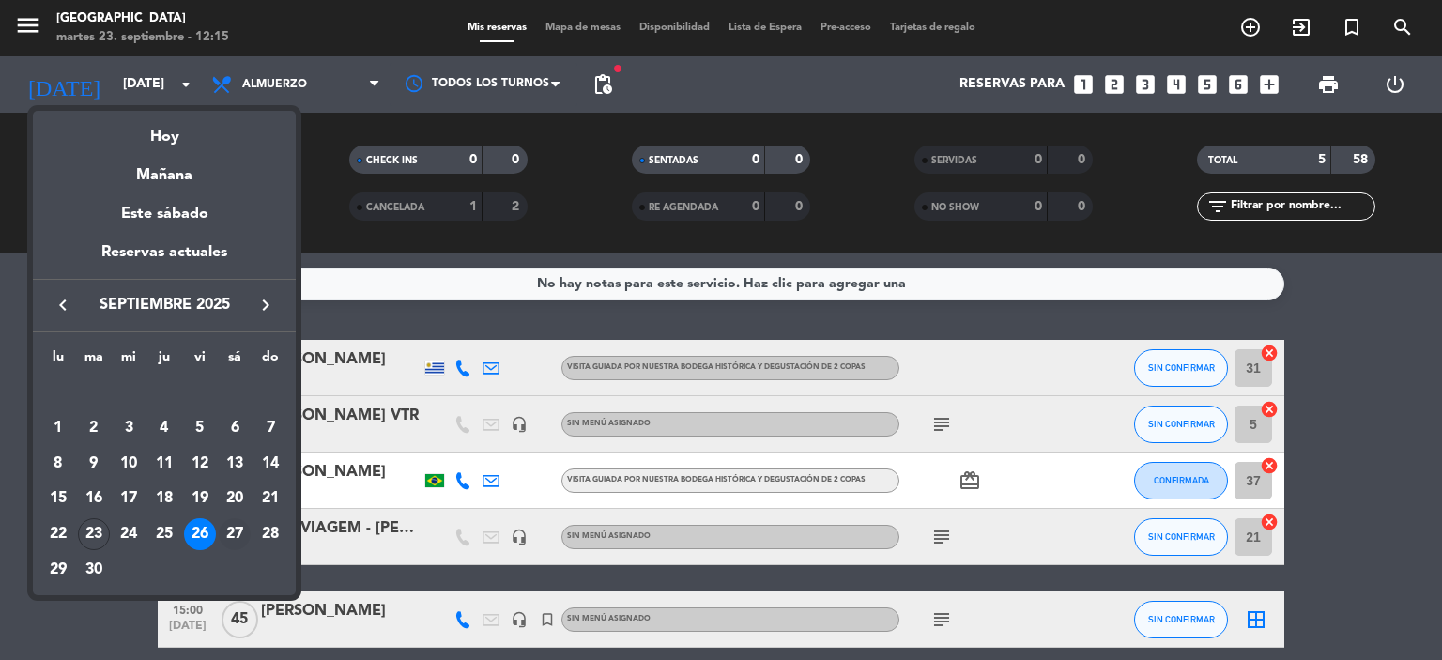
click at [237, 532] on div "27" at bounding box center [235, 534] width 32 height 32
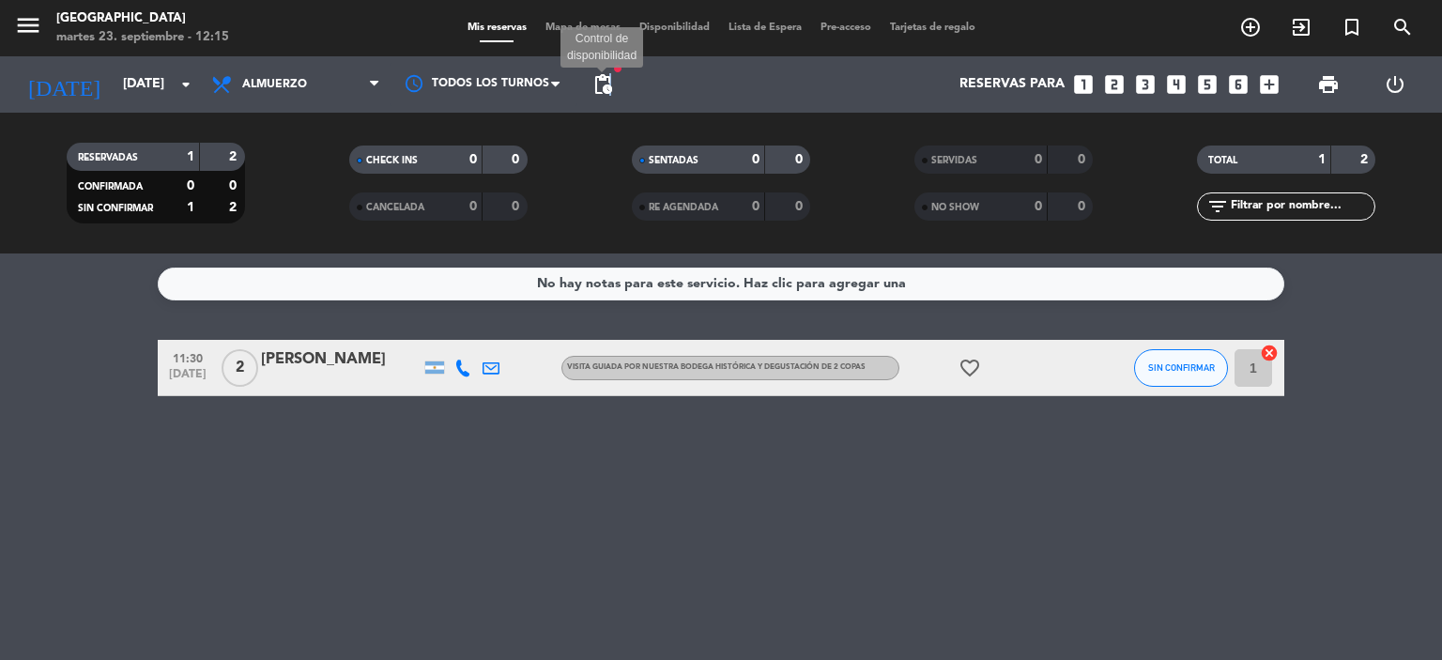
click at [611, 84] on span "pending_actions" at bounding box center [602, 84] width 23 height 23
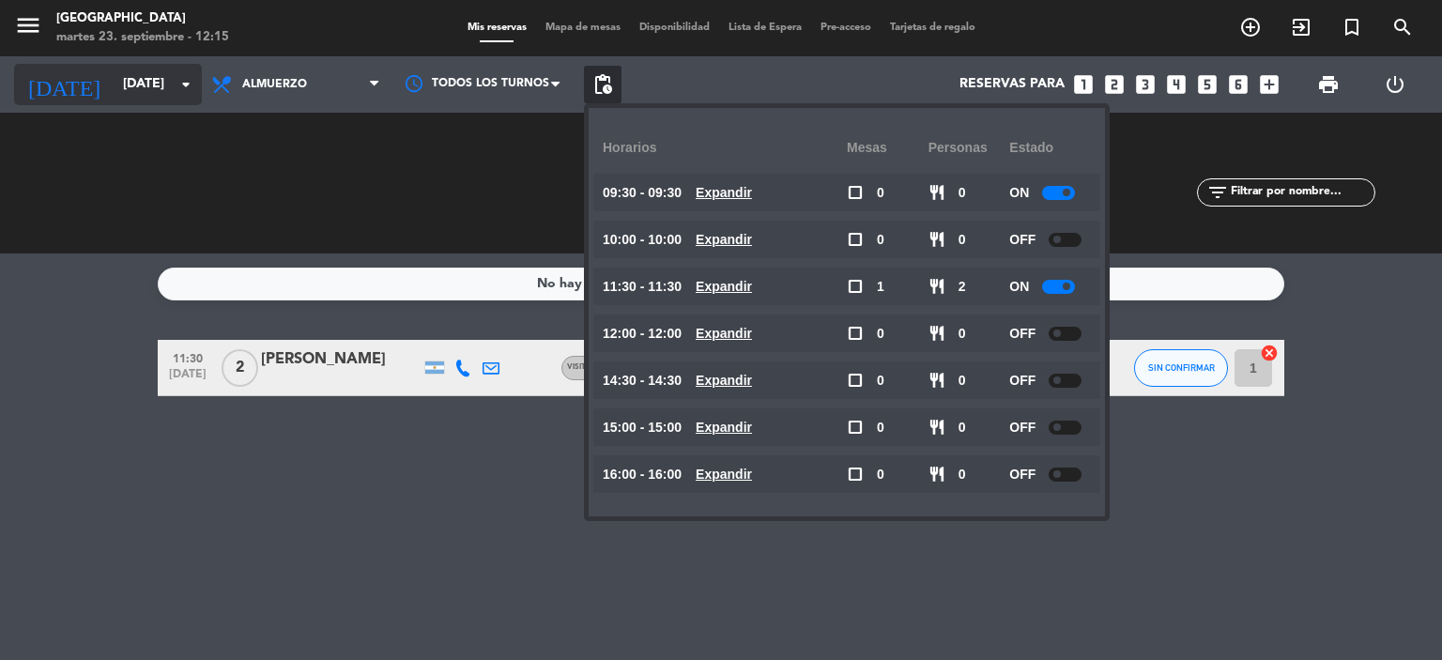
click at [191, 87] on icon "arrow_drop_down" at bounding box center [186, 84] width 23 height 23
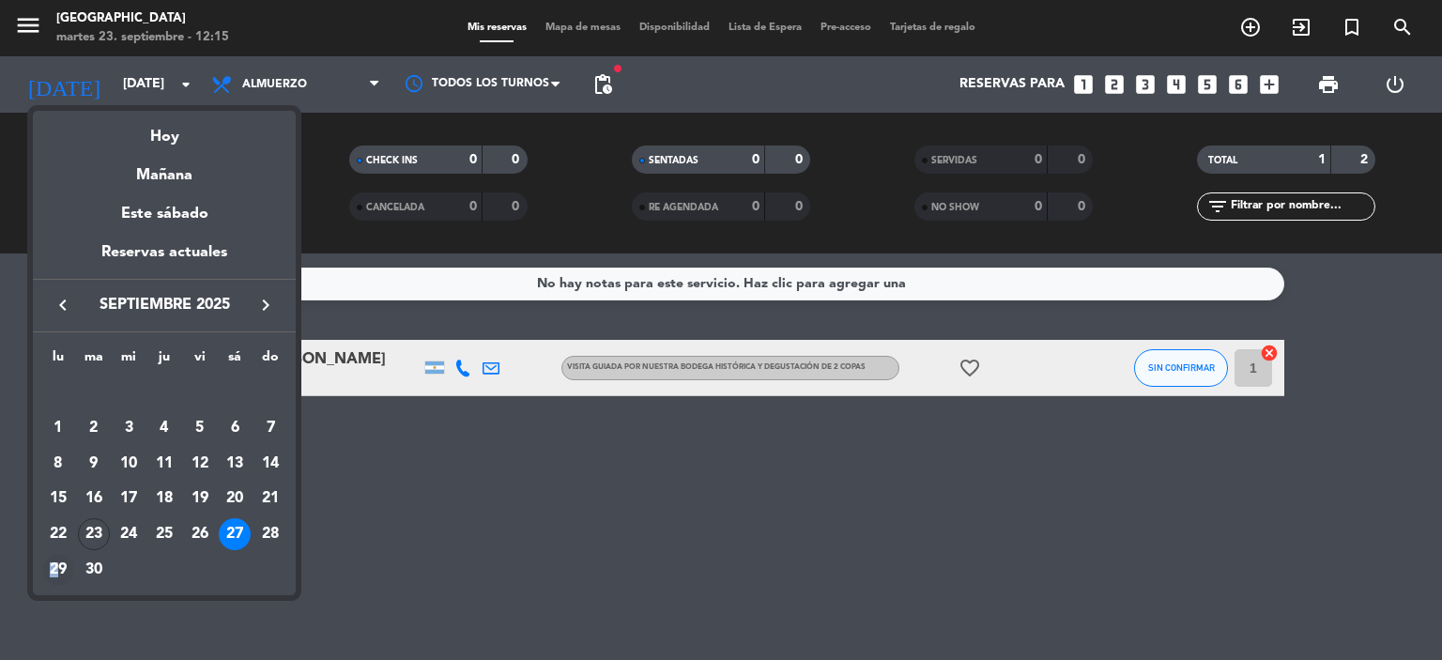
click at [55, 571] on div "29" at bounding box center [58, 570] width 32 height 32
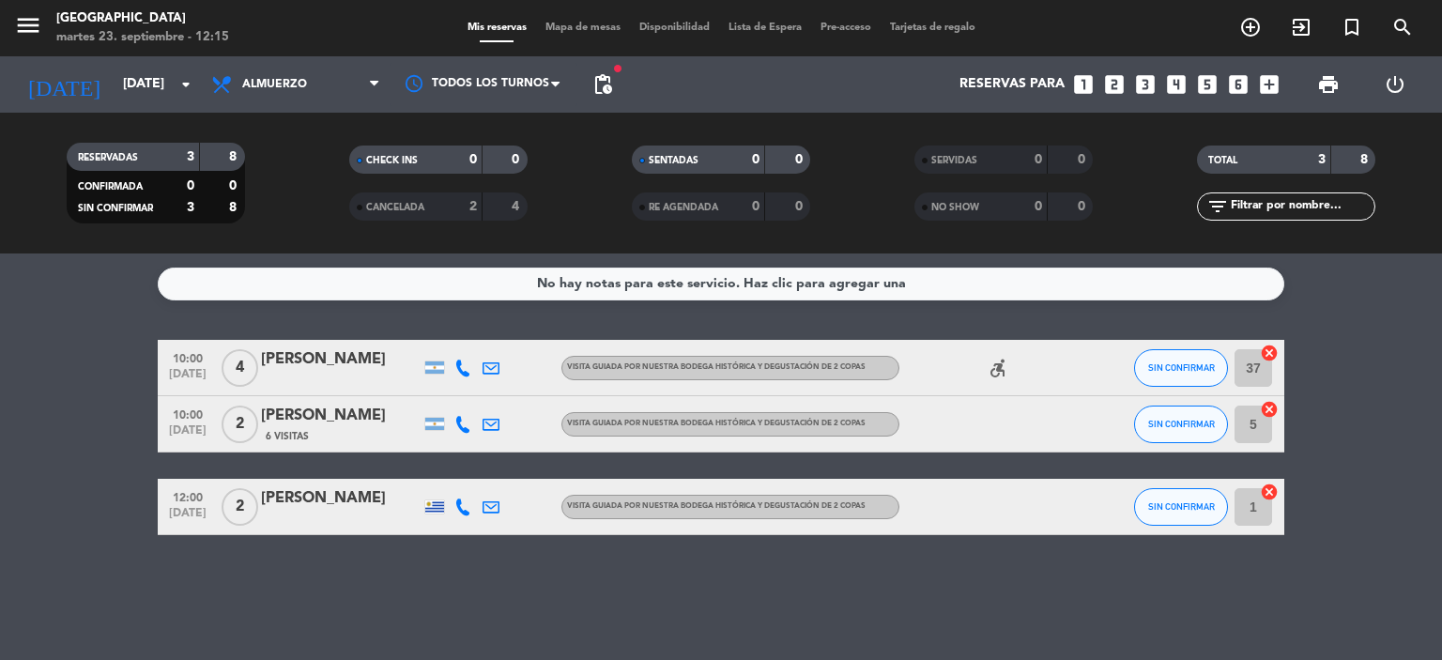
click at [1000, 368] on icon "accessible_forward" at bounding box center [997, 368] width 23 height 23
click at [610, 91] on span "pending_actions" at bounding box center [602, 84] width 23 height 23
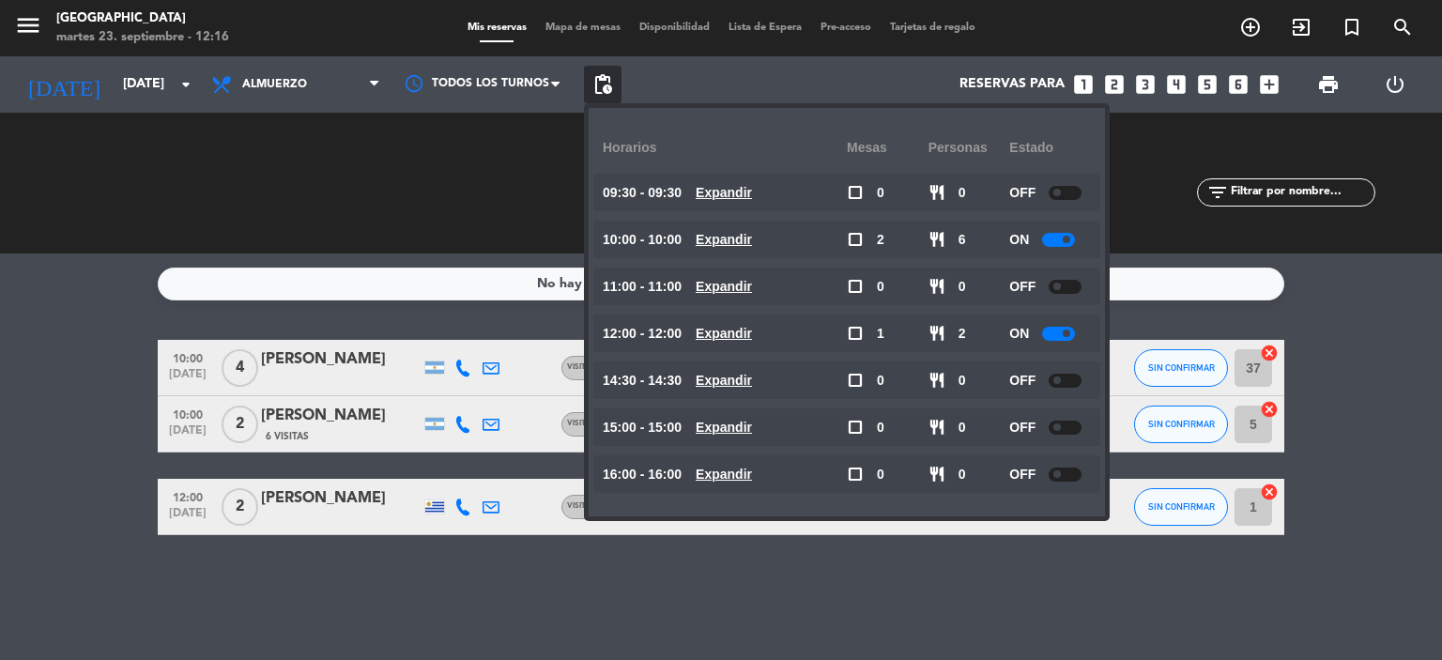
click at [610, 91] on span "pending_actions" at bounding box center [602, 84] width 23 height 23
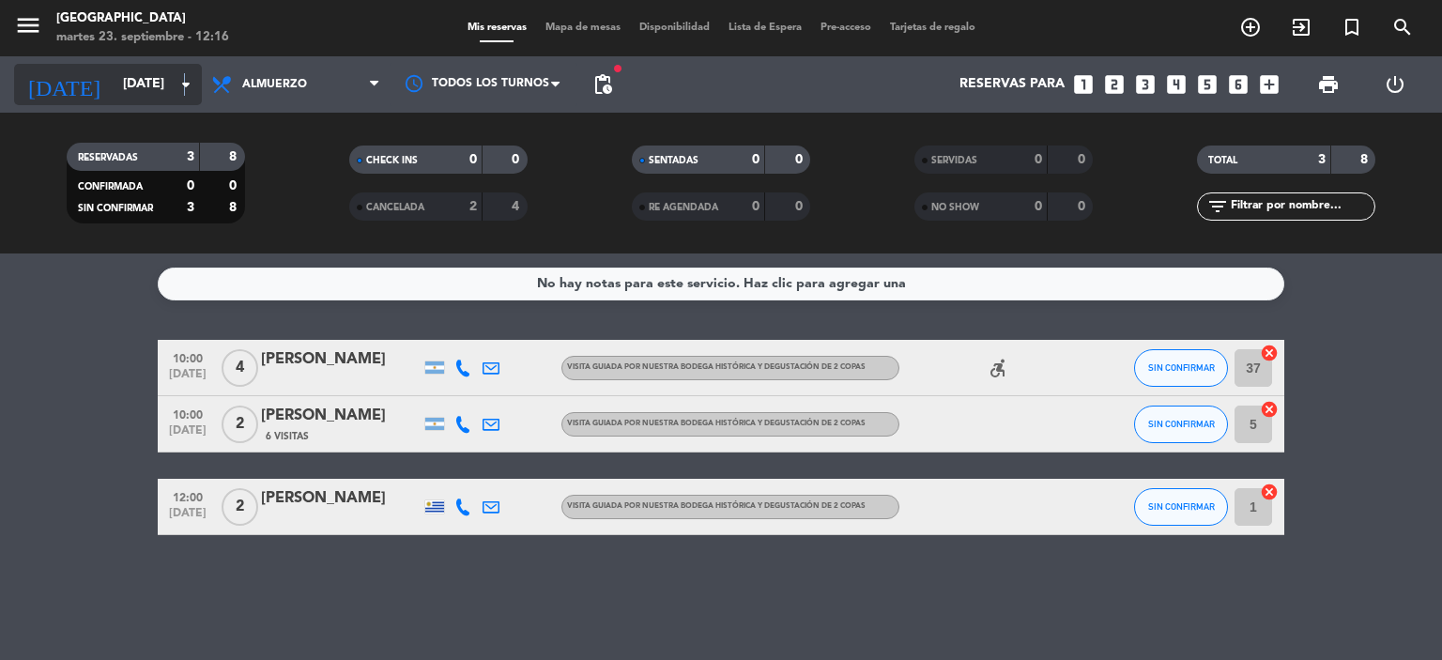
click at [186, 91] on icon "arrow_drop_down" at bounding box center [186, 84] width 23 height 23
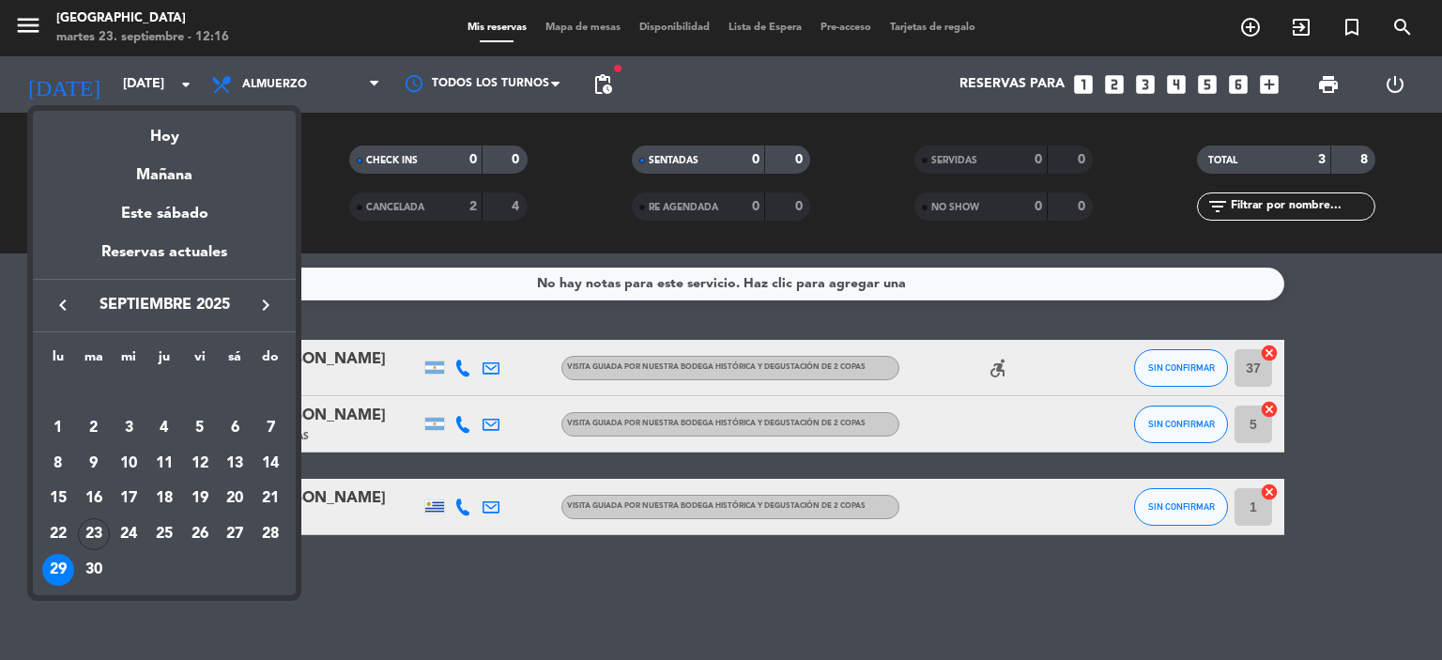
click at [89, 575] on div "30" at bounding box center [94, 570] width 32 height 32
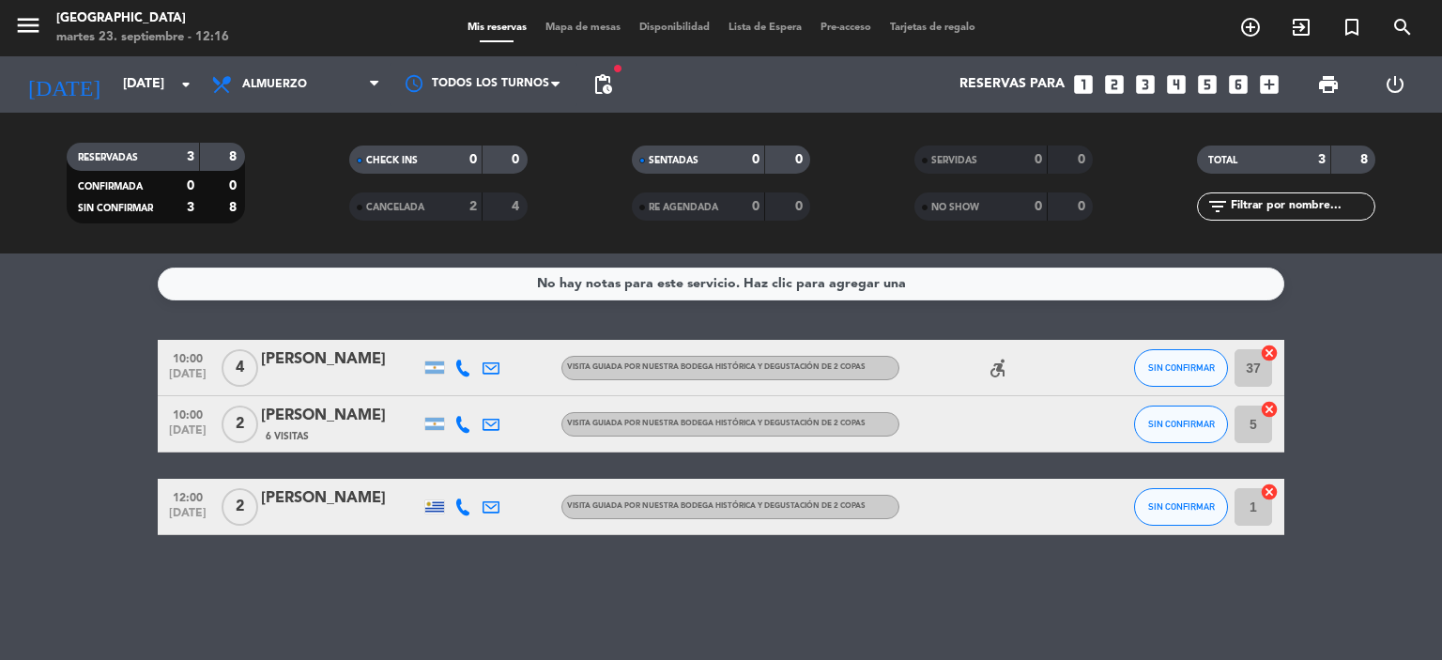
type input "[DATE]"
